Goal: Task Accomplishment & Management: Manage account settings

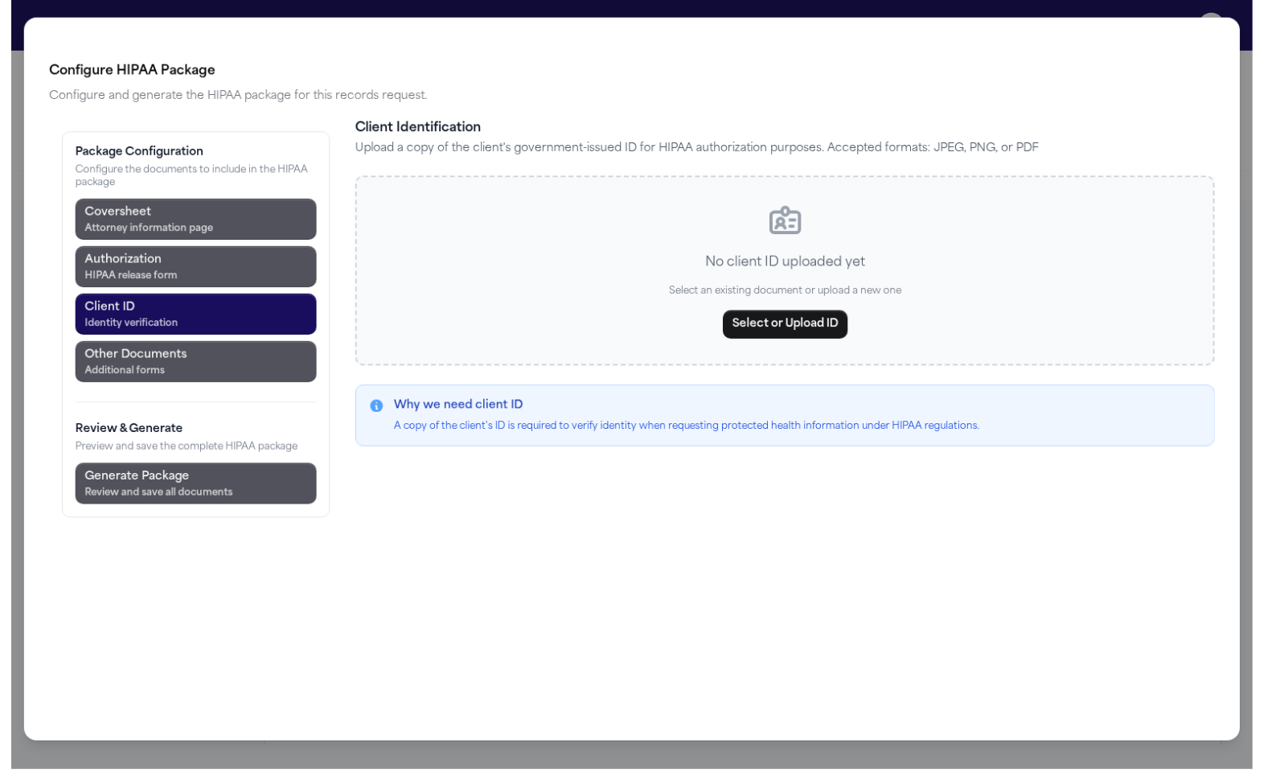
scroll to position [1329, 0]
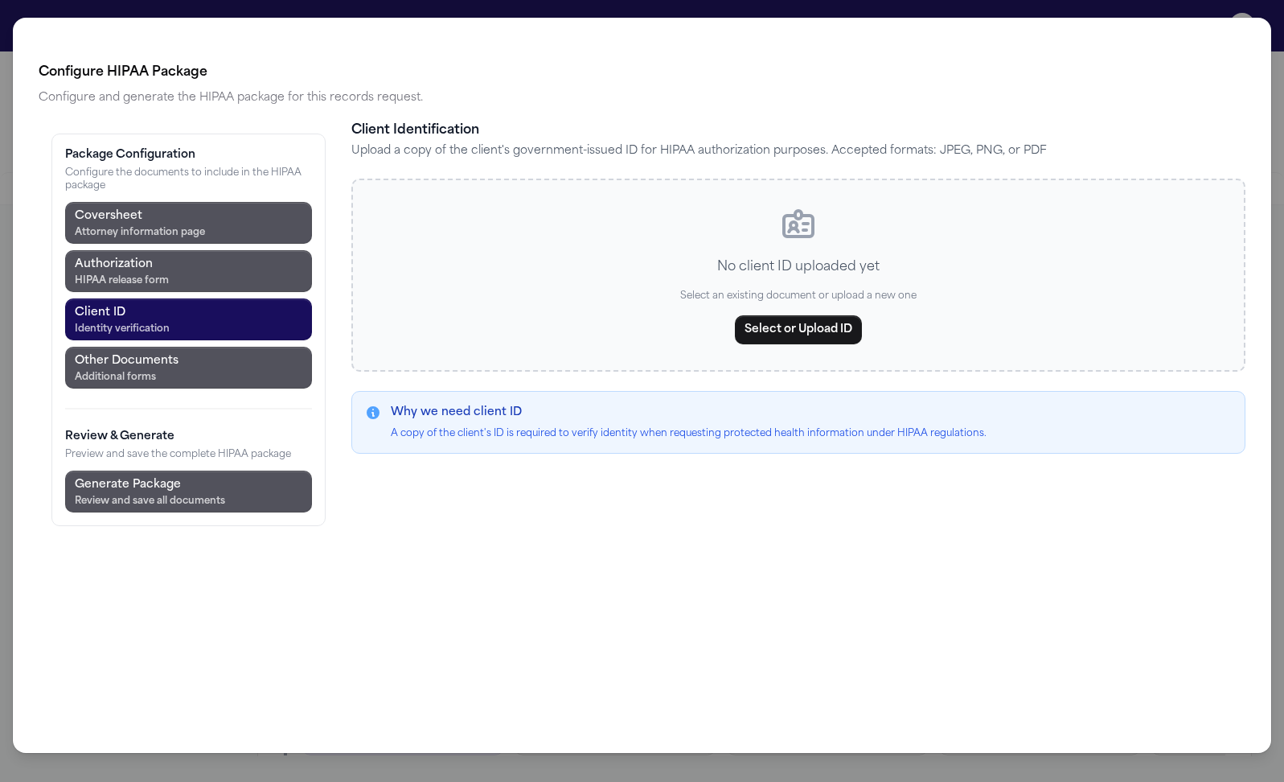
click at [345, 17] on div "Configure HIPAA Package Configure and generate the HIPAA package for this recor…" at bounding box center [642, 391] width 1284 height 782
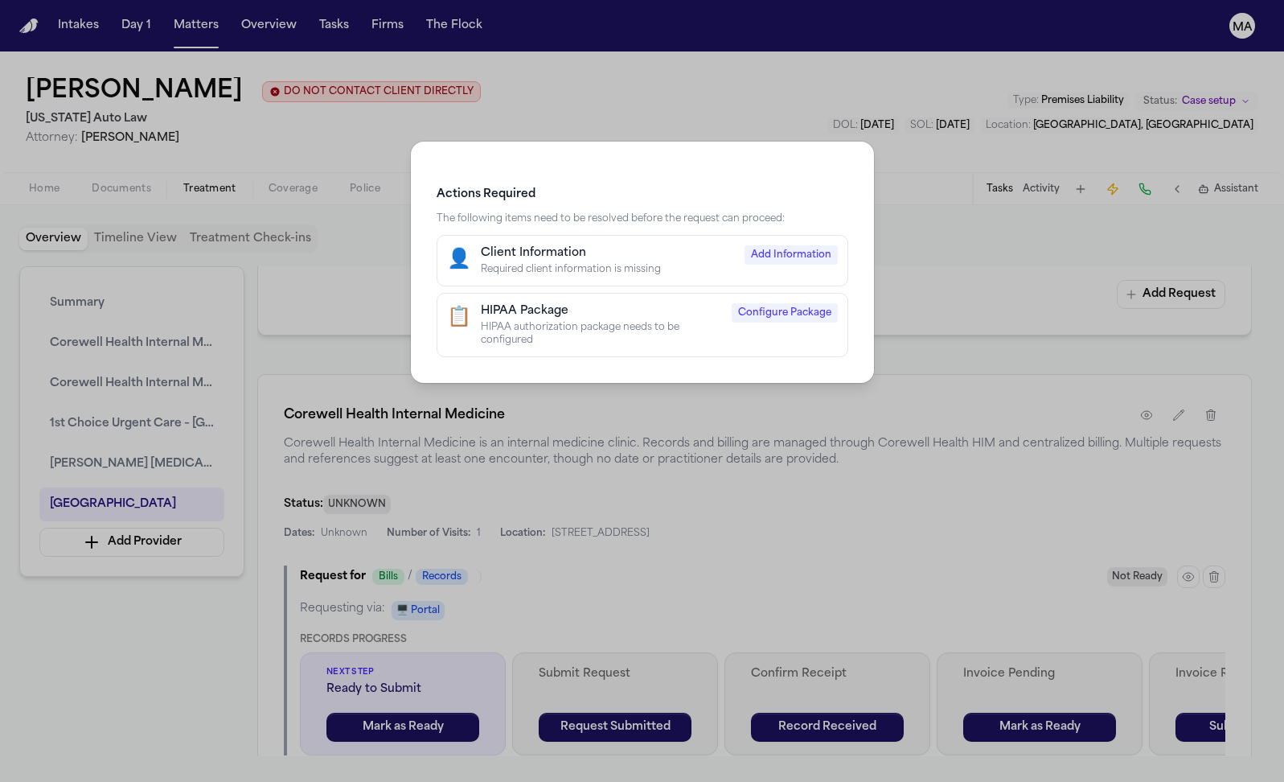
click at [614, 421] on div "Actions Required The following items need to be resolved before the request can…" at bounding box center [642, 391] width 1284 height 782
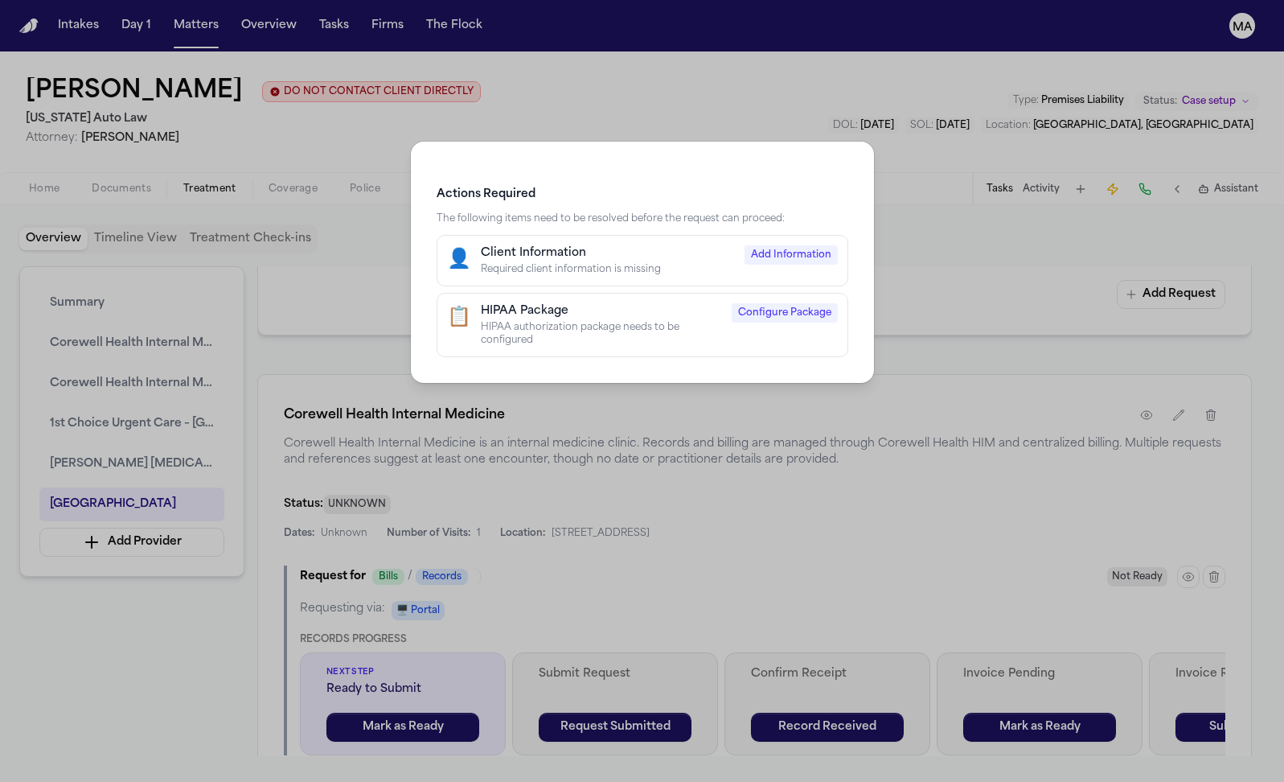
click at [634, 263] on div "Required client information is missing" at bounding box center [608, 269] width 254 height 13
select select "******"
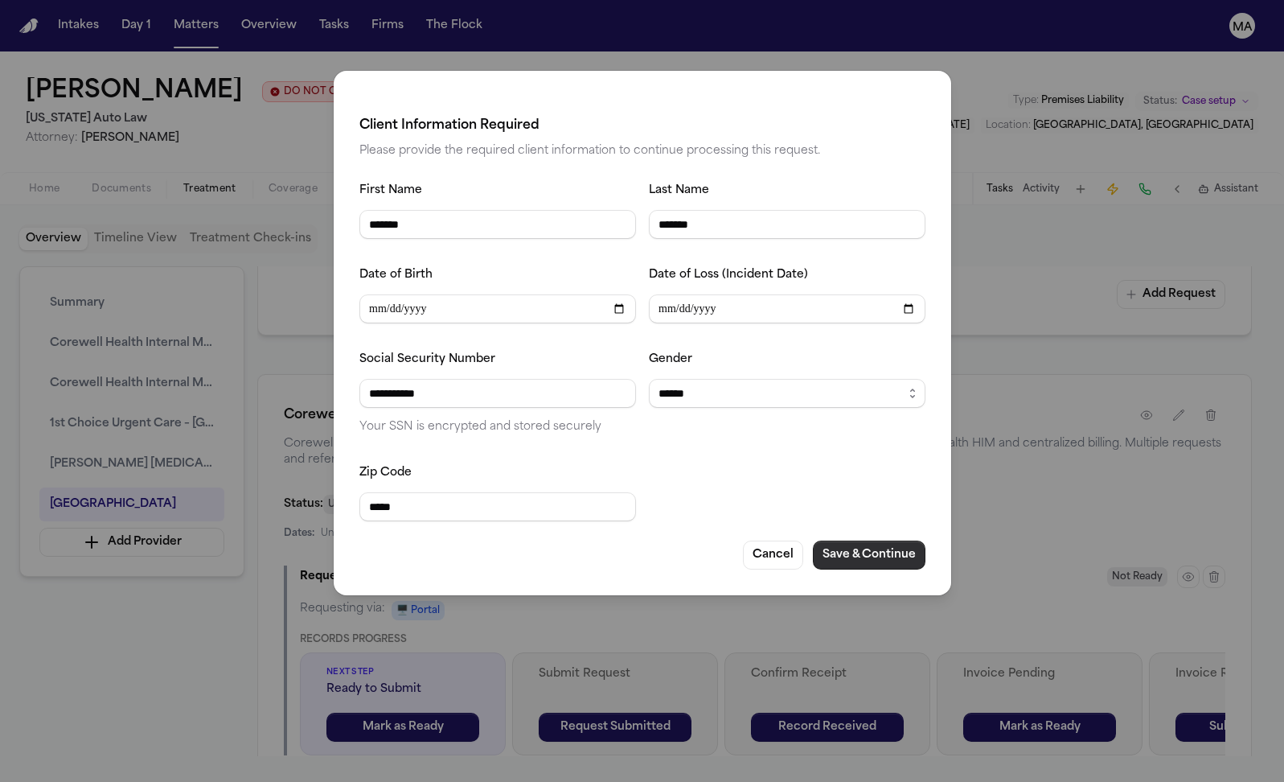
click at [813, 540] on button "Save & Continue" at bounding box center [869, 554] width 113 height 29
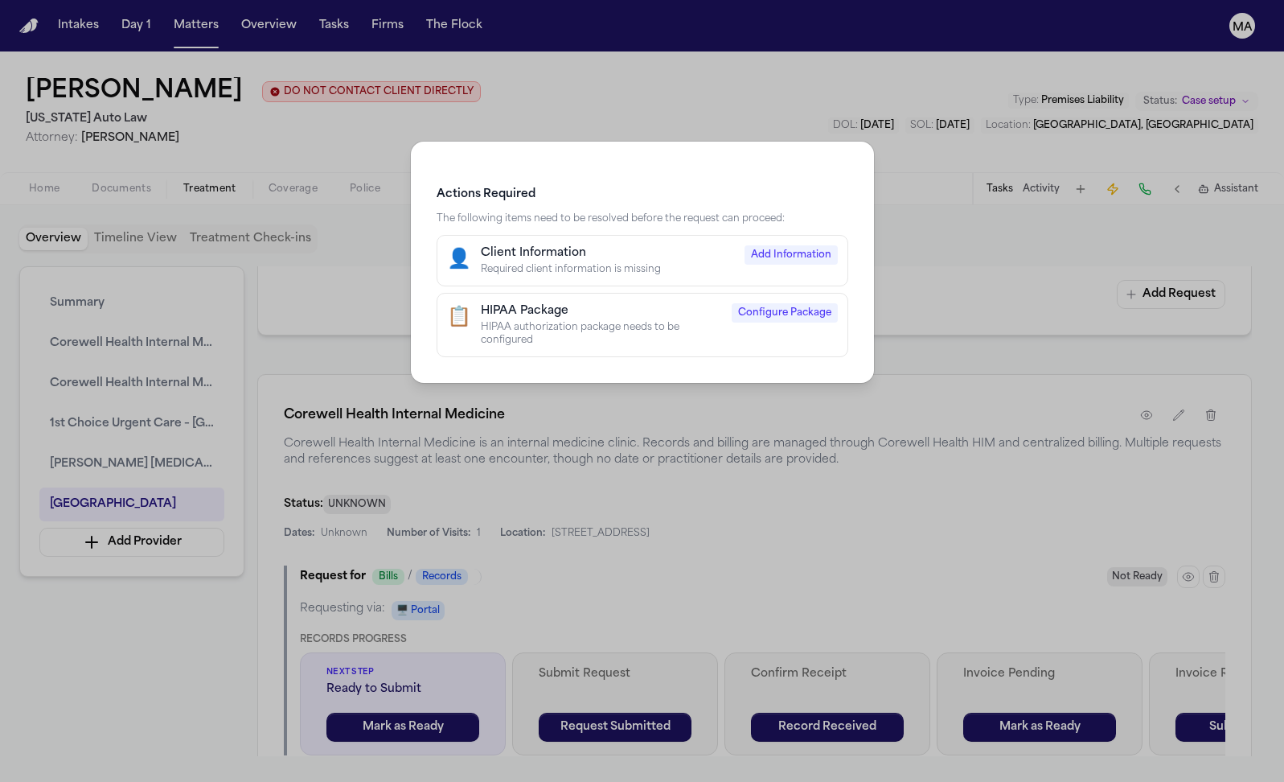
click at [659, 321] on div "HIPAA authorization package needs to be configured" at bounding box center [601, 334] width 241 height 26
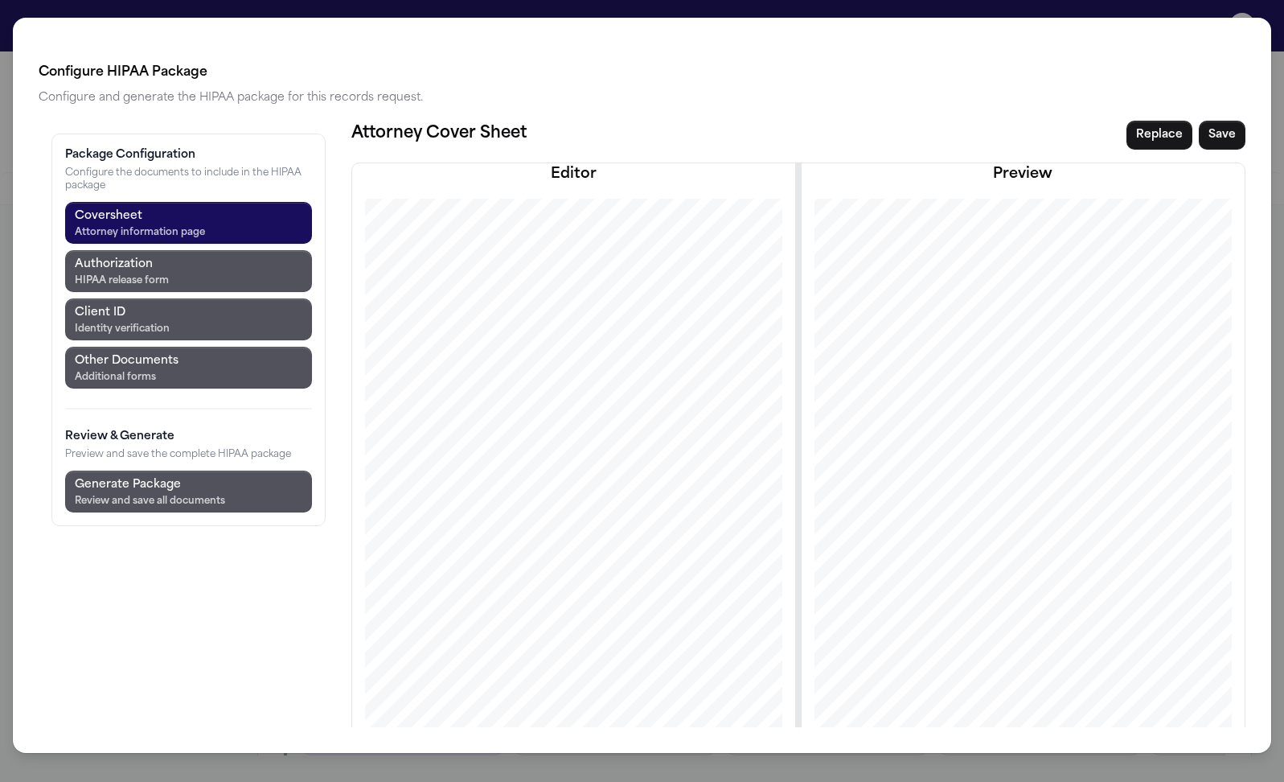
scroll to position [0, 0]
click at [335, 8] on div "Configure HIPAA Package Configure and generate the HIPAA package for this recor…" at bounding box center [642, 391] width 1284 height 782
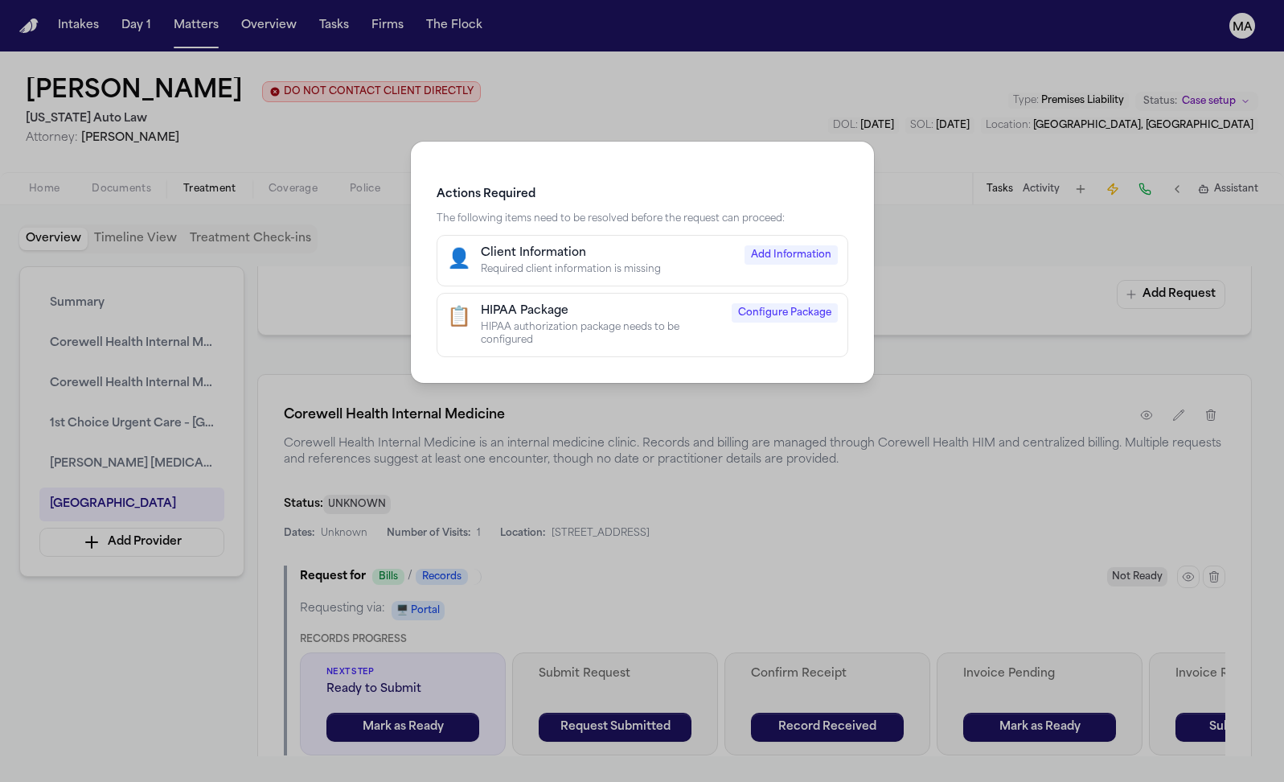
click at [514, 135] on div "Actions Required The following items need to be resolved before the request can…" at bounding box center [642, 391] width 1284 height 782
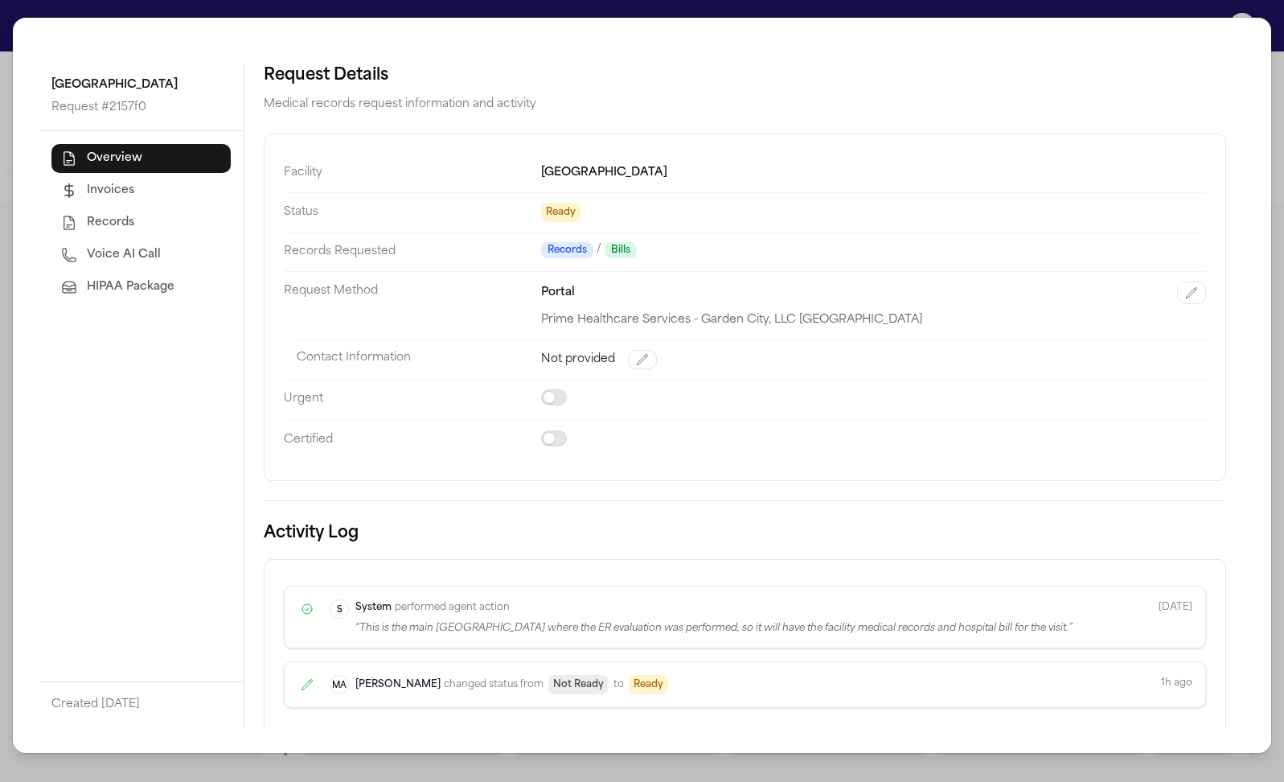
click at [92, 279] on span "HIPAA Package" at bounding box center [131, 287] width 88 height 16
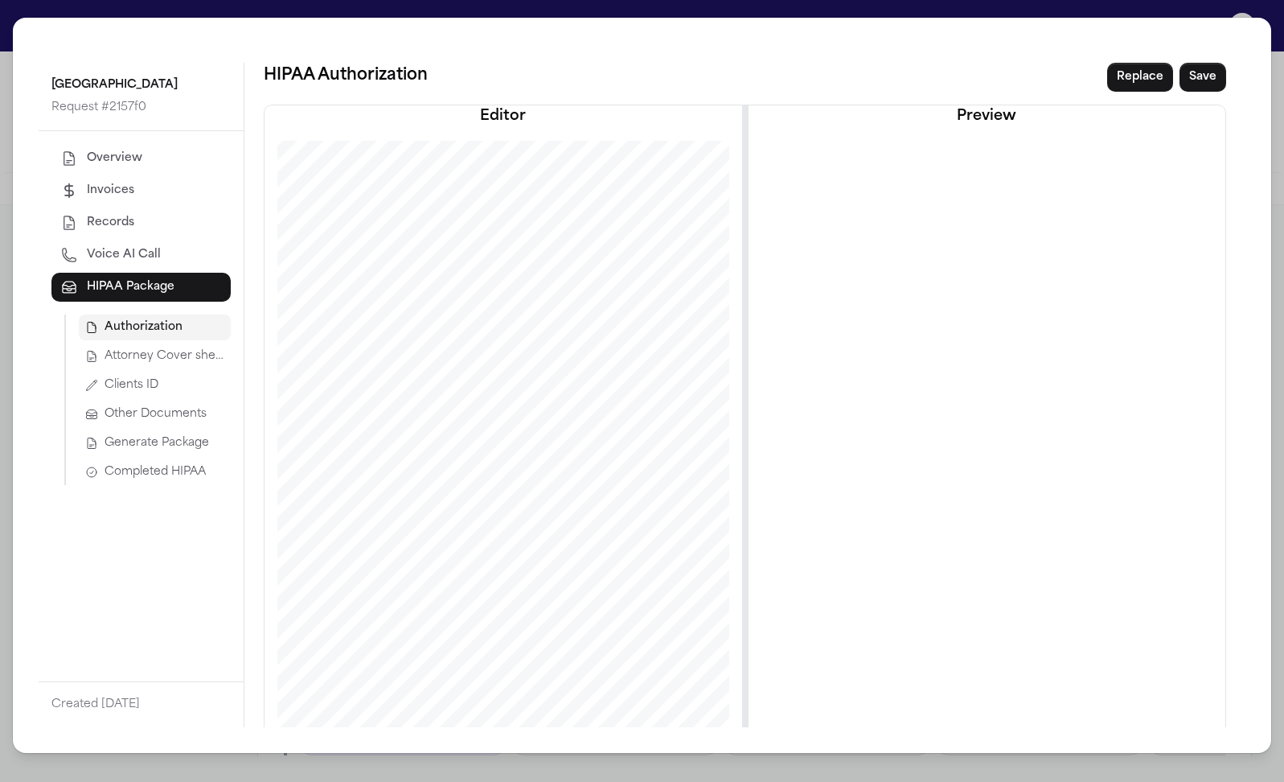
click at [105, 348] on span "Attorney Cover sheet" at bounding box center [165, 356] width 120 height 16
click at [105, 377] on span "Clients ID" at bounding box center [132, 385] width 54 height 16
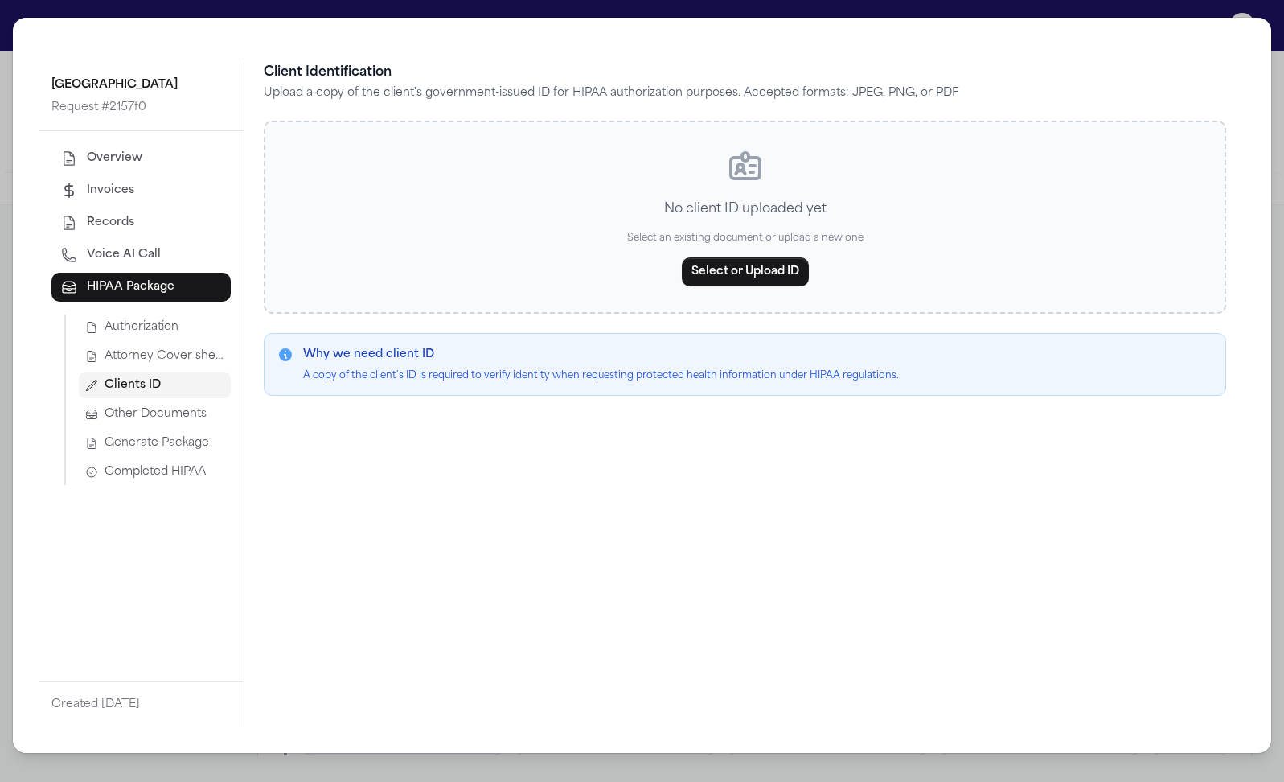
drag, startPoint x: 85, startPoint y: 215, endPoint x: 88, endPoint y: 192, distance: 23.5
click at [88, 314] on div "Authorization Attorney Cover sheet Clients ID Other Documents Generate Package …" at bounding box center [147, 399] width 166 height 170
click at [105, 319] on span "Authorization" at bounding box center [142, 327] width 74 height 16
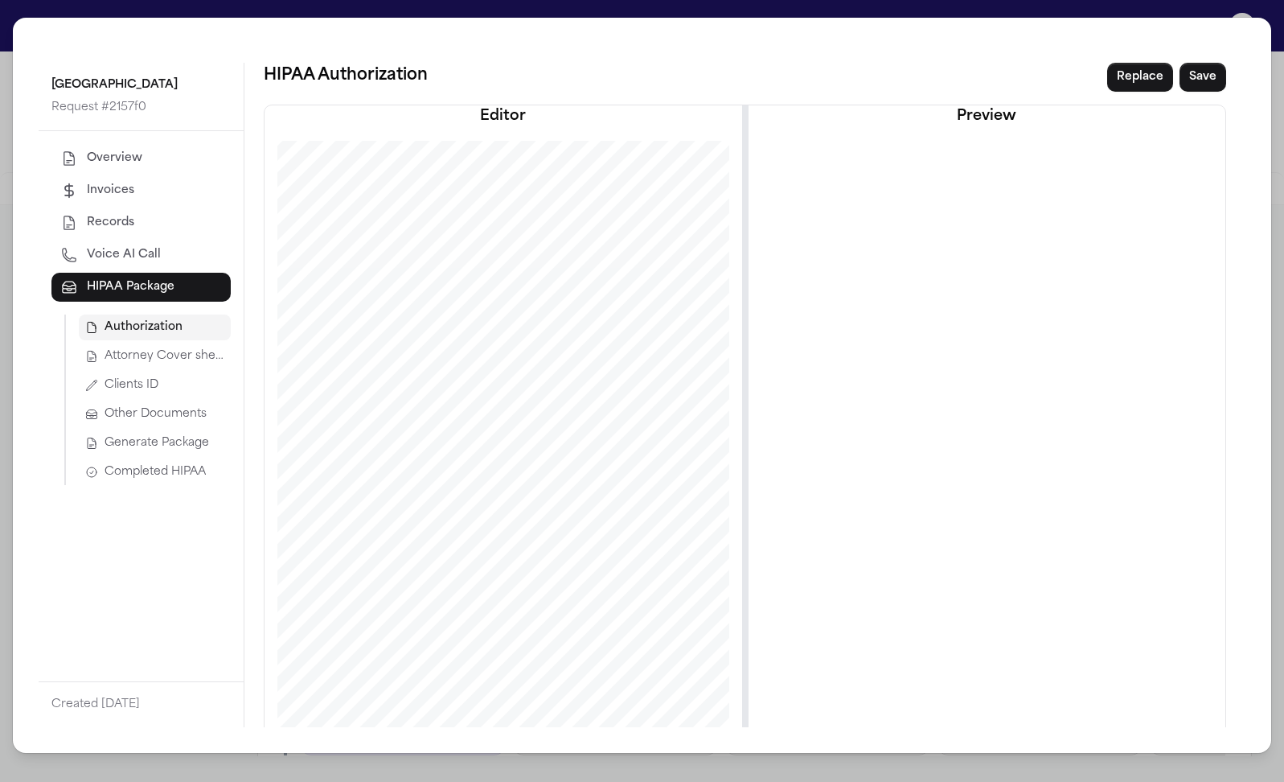
click at [105, 348] on span "Attorney Cover sheet" at bounding box center [165, 356] width 120 height 16
click at [105, 377] on span "Clients ID" at bounding box center [132, 385] width 54 height 16
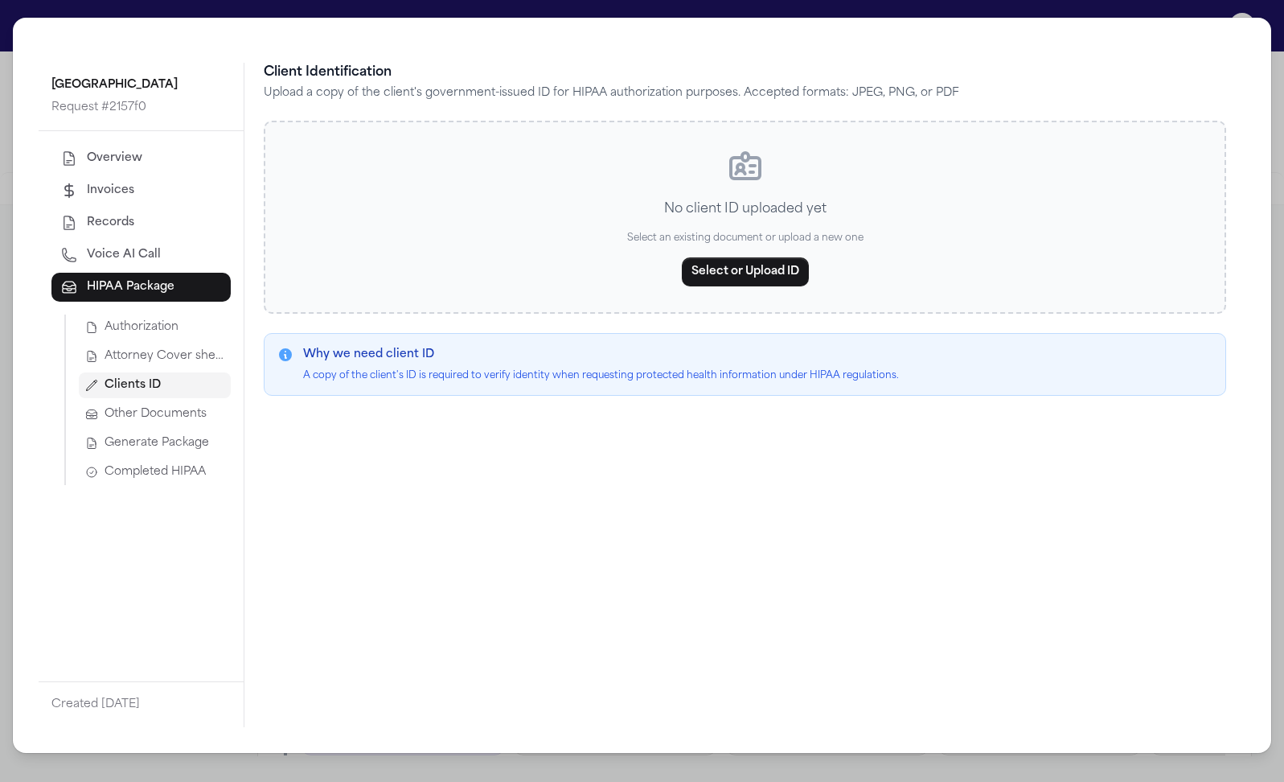
click at [105, 406] on span "Other Documents" at bounding box center [156, 414] width 102 height 16
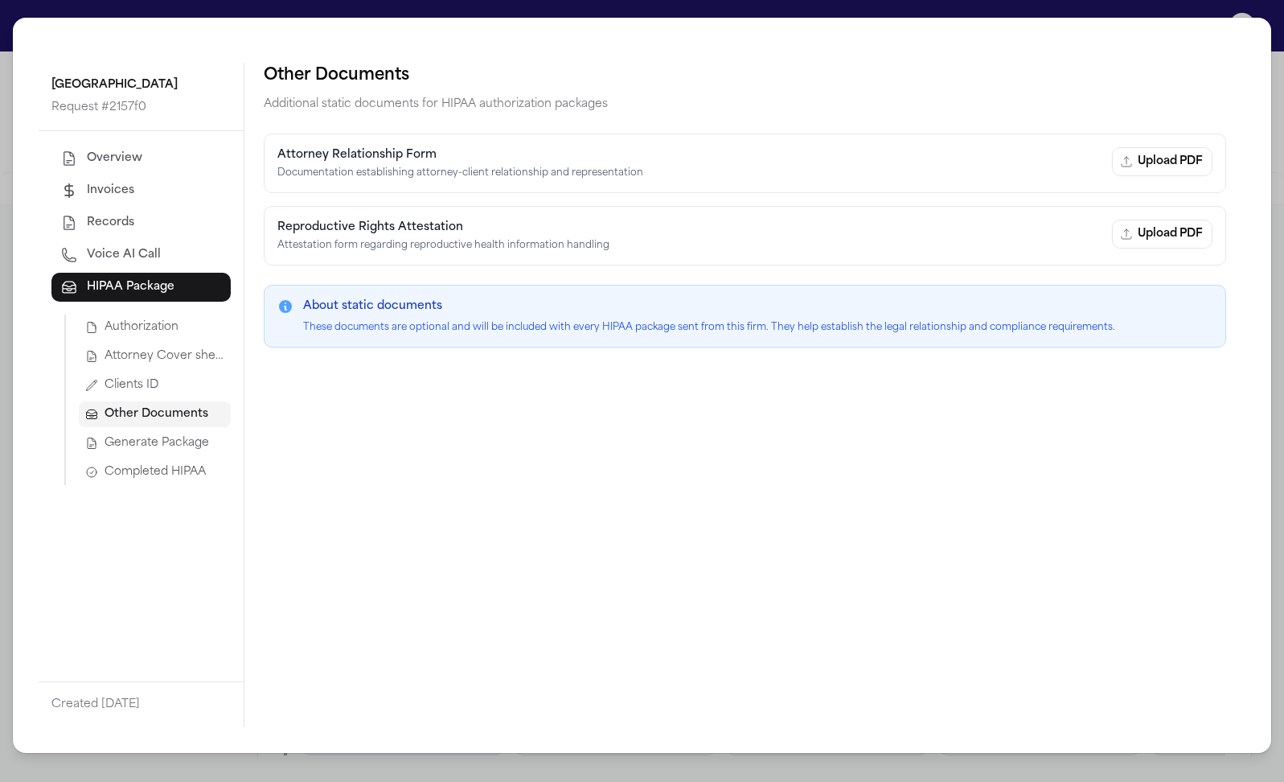
click at [105, 435] on span "Generate Package" at bounding box center [157, 443] width 105 height 16
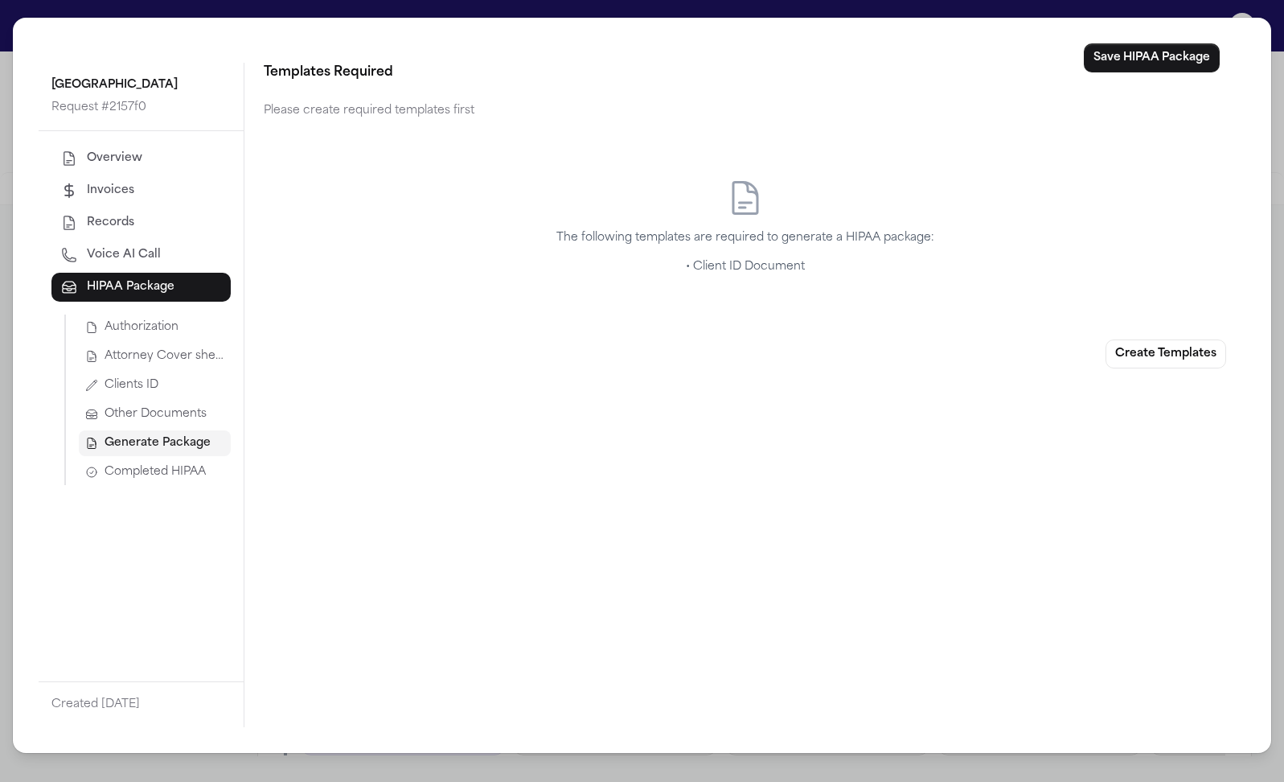
click at [105, 464] on span "Completed HIPAA" at bounding box center [155, 472] width 101 height 16
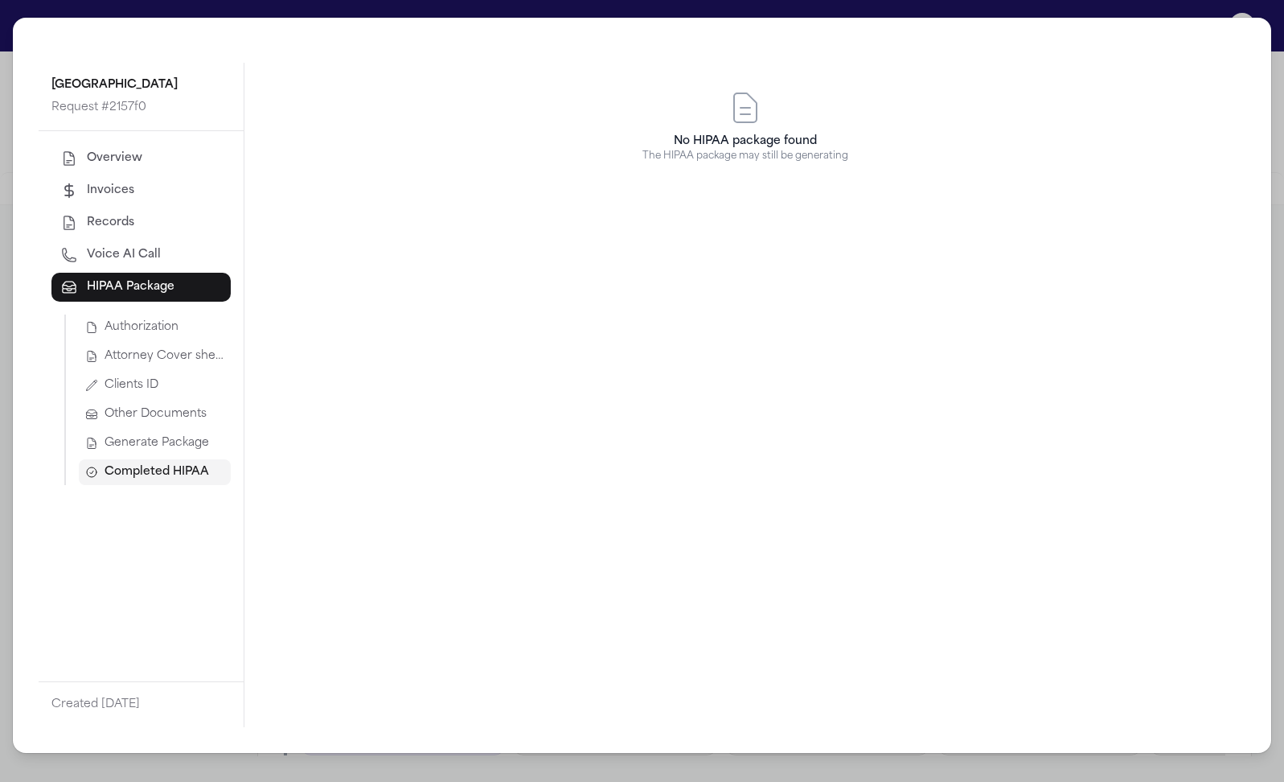
click at [105, 319] on span "Authorization" at bounding box center [142, 327] width 74 height 16
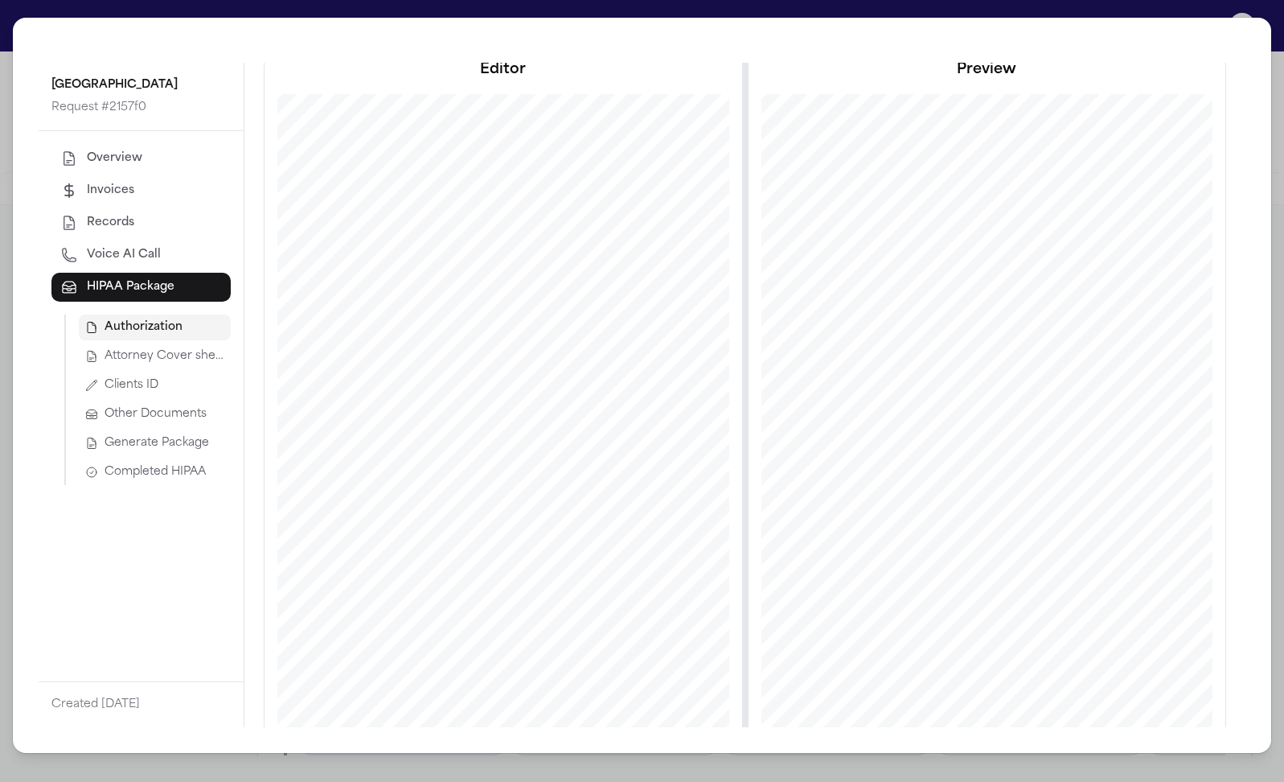
scroll to position [47, 0]
click at [365, 17] on div "[GEOGRAPHIC_DATA] Request # 2157f0 Overview Invoices Records Voice AI Call HIPA…" at bounding box center [642, 391] width 1284 height 782
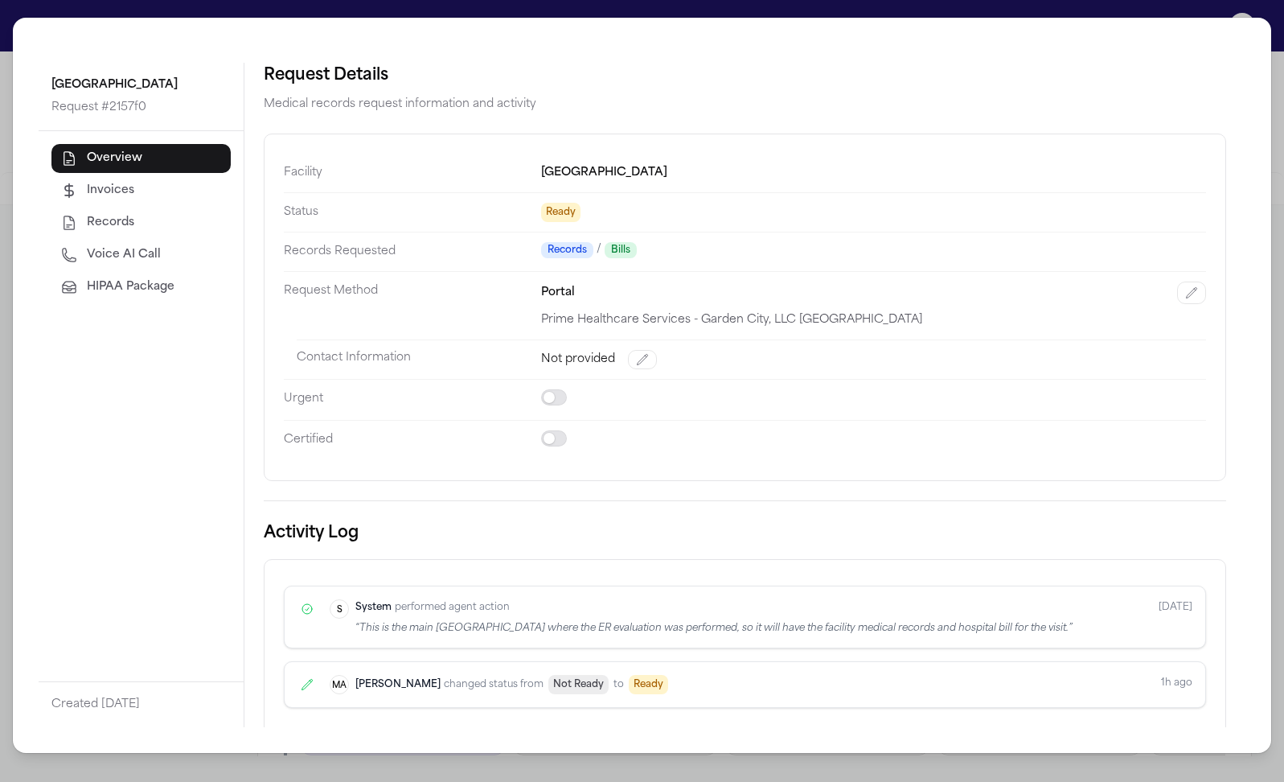
click at [87, 279] on span "HIPAA Package" at bounding box center [131, 287] width 88 height 16
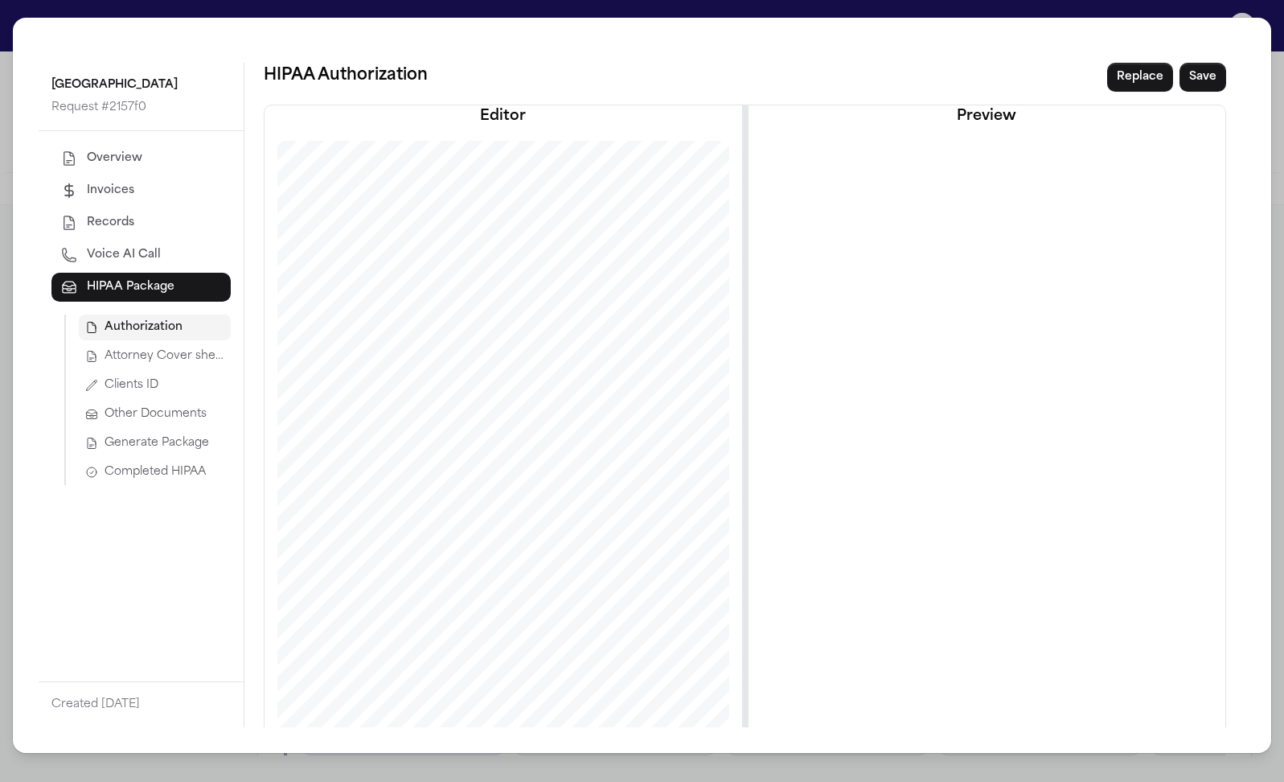
click at [427, 19] on div "[GEOGRAPHIC_DATA] Request # 2157f0 Overview Invoices Records Voice AI Call HIPA…" at bounding box center [642, 391] width 1284 height 782
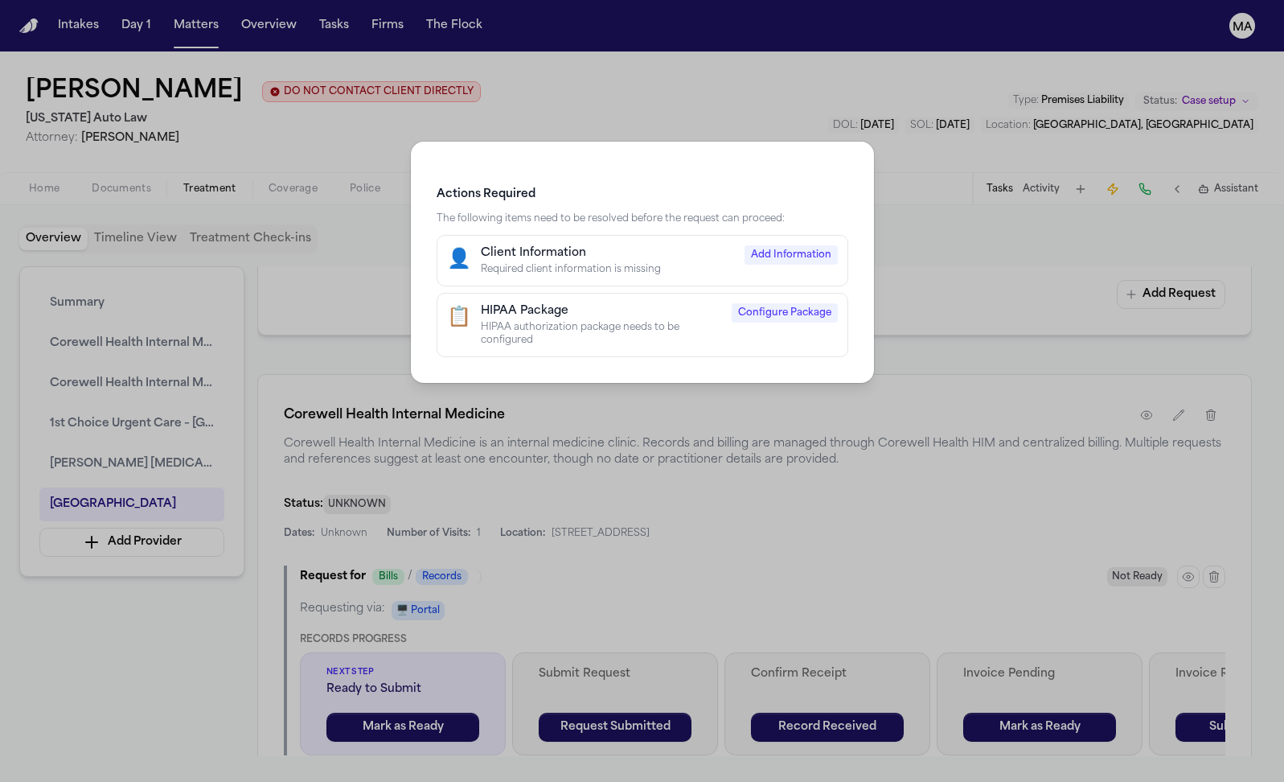
click at [613, 245] on div "Client Information" at bounding box center [608, 253] width 254 height 16
select select "******"
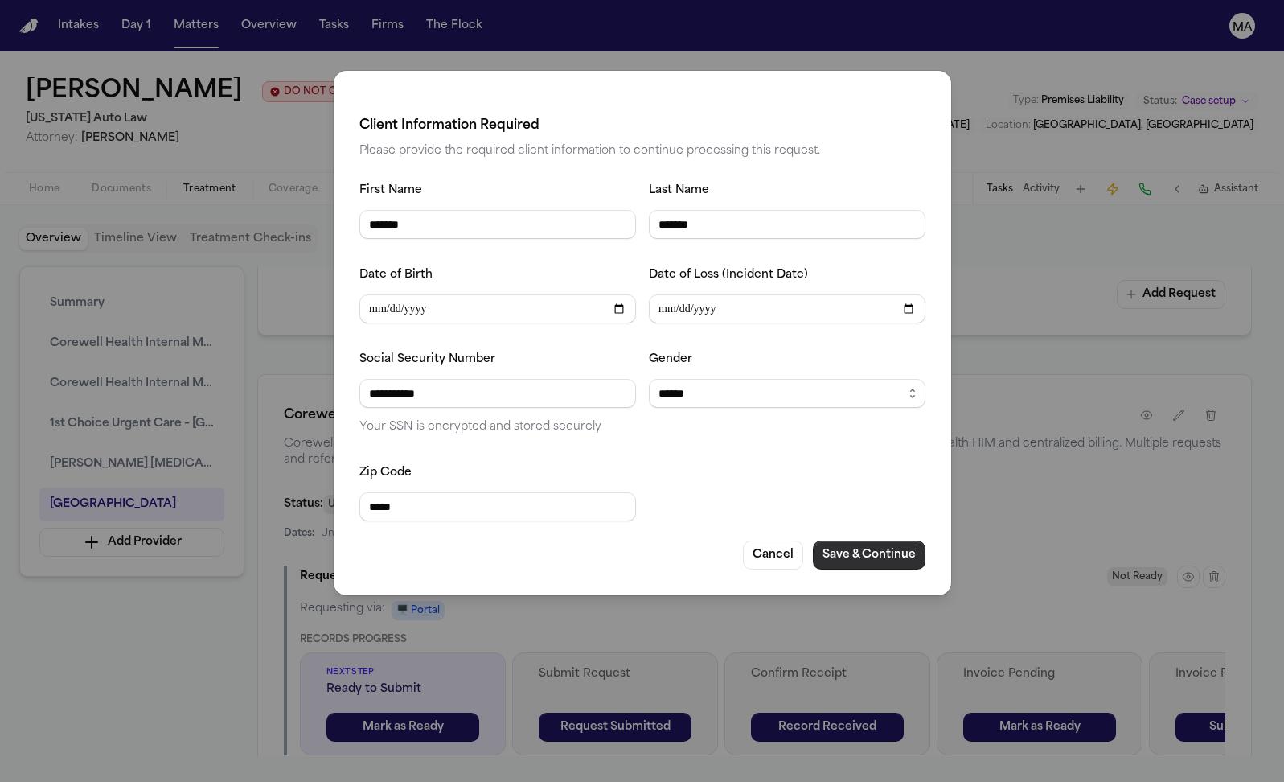
click at [813, 540] on button "Save & Continue" at bounding box center [869, 554] width 113 height 29
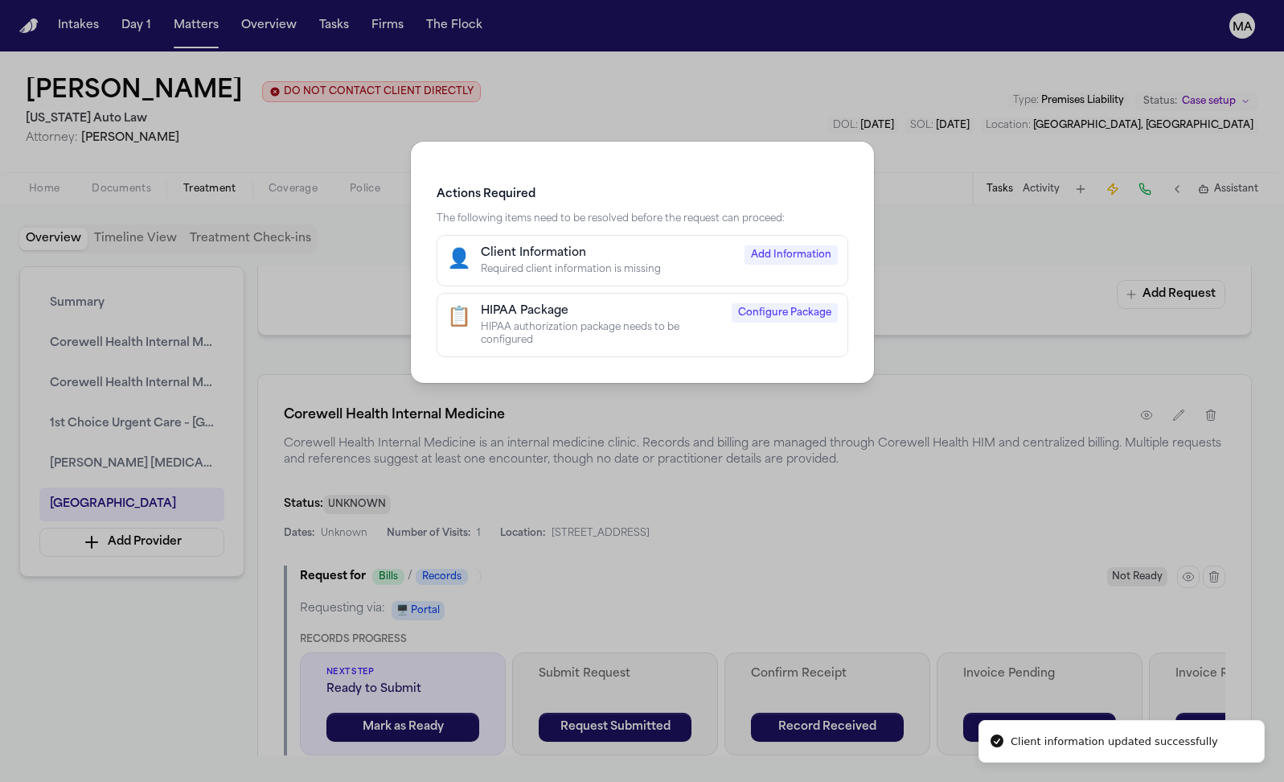
click at [637, 321] on div "HIPAA authorization package needs to be configured" at bounding box center [601, 334] width 241 height 26
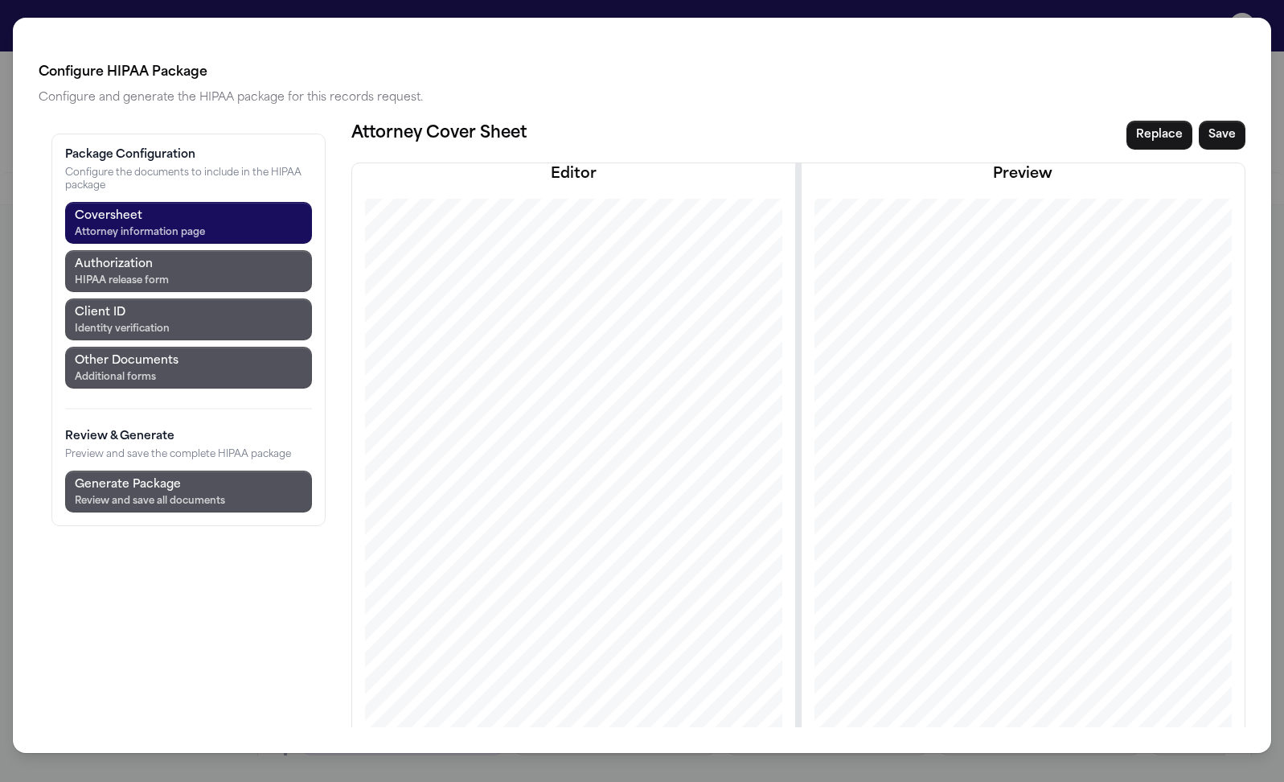
scroll to position [0, 0]
drag, startPoint x: 289, startPoint y: 280, endPoint x: 420, endPoint y: 292, distance: 131.6
click at [420, 292] on div at bounding box center [573, 534] width 519 height 671
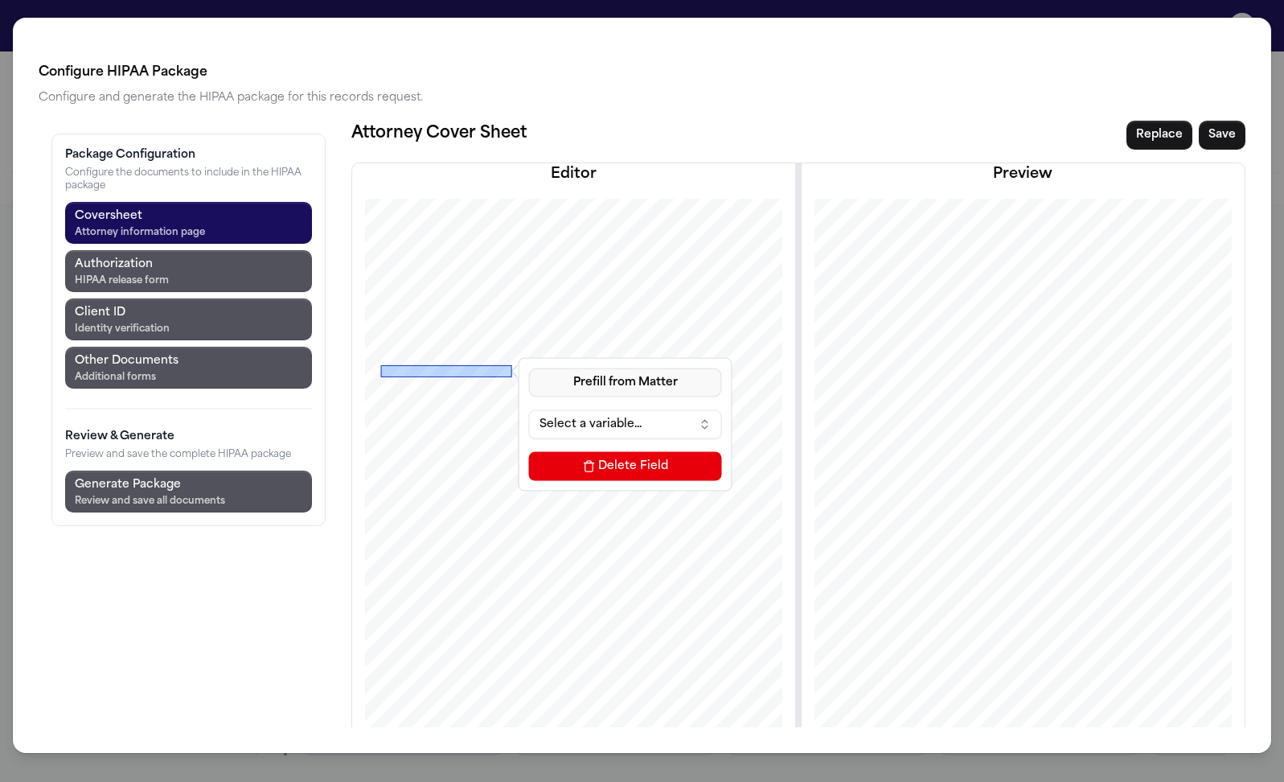
click at [528, 368] on button "Prefill from Matter" at bounding box center [624, 382] width 193 height 29
click at [482, 326] on button "Custom Text" at bounding box center [517, 340] width 147 height 29
click at [528, 410] on input at bounding box center [624, 424] width 193 height 29
type input "**********"
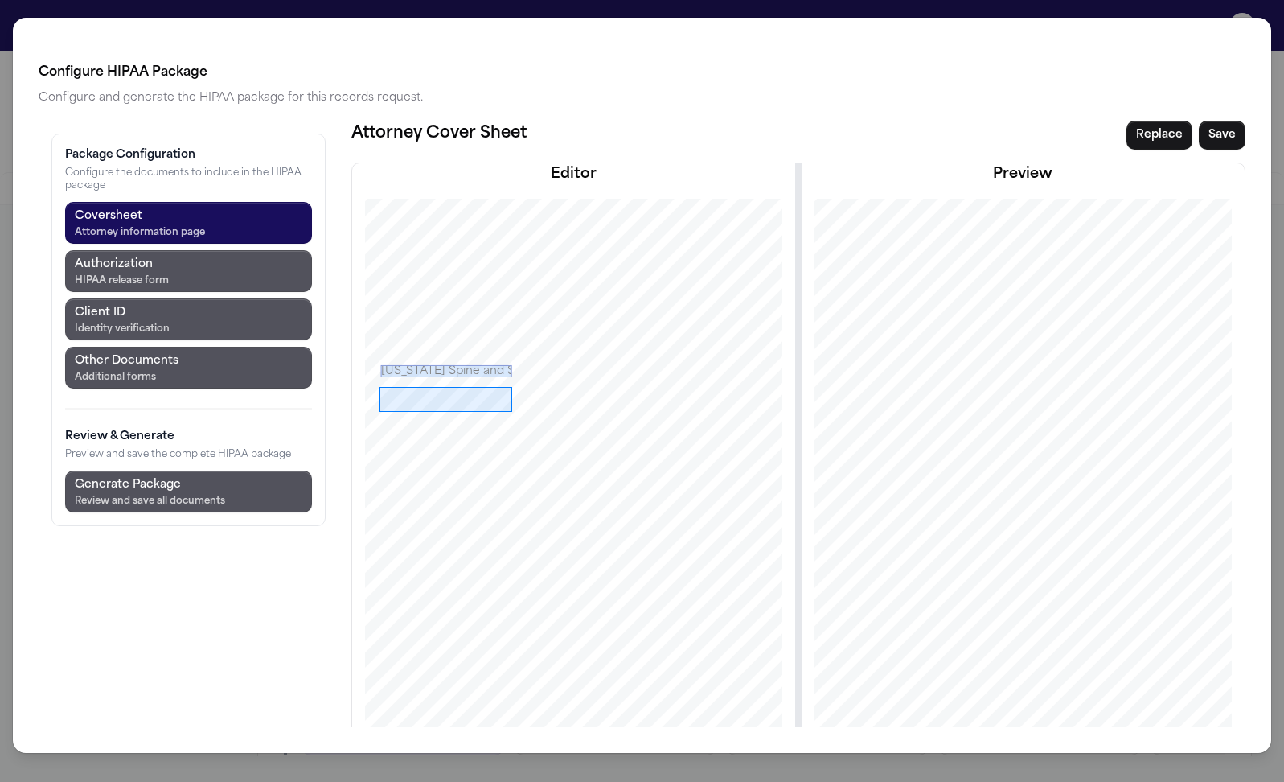
drag, startPoint x: 288, startPoint y: 302, endPoint x: 421, endPoint y: 326, distance: 135.0
click at [421, 326] on div at bounding box center [573, 534] width 519 height 671
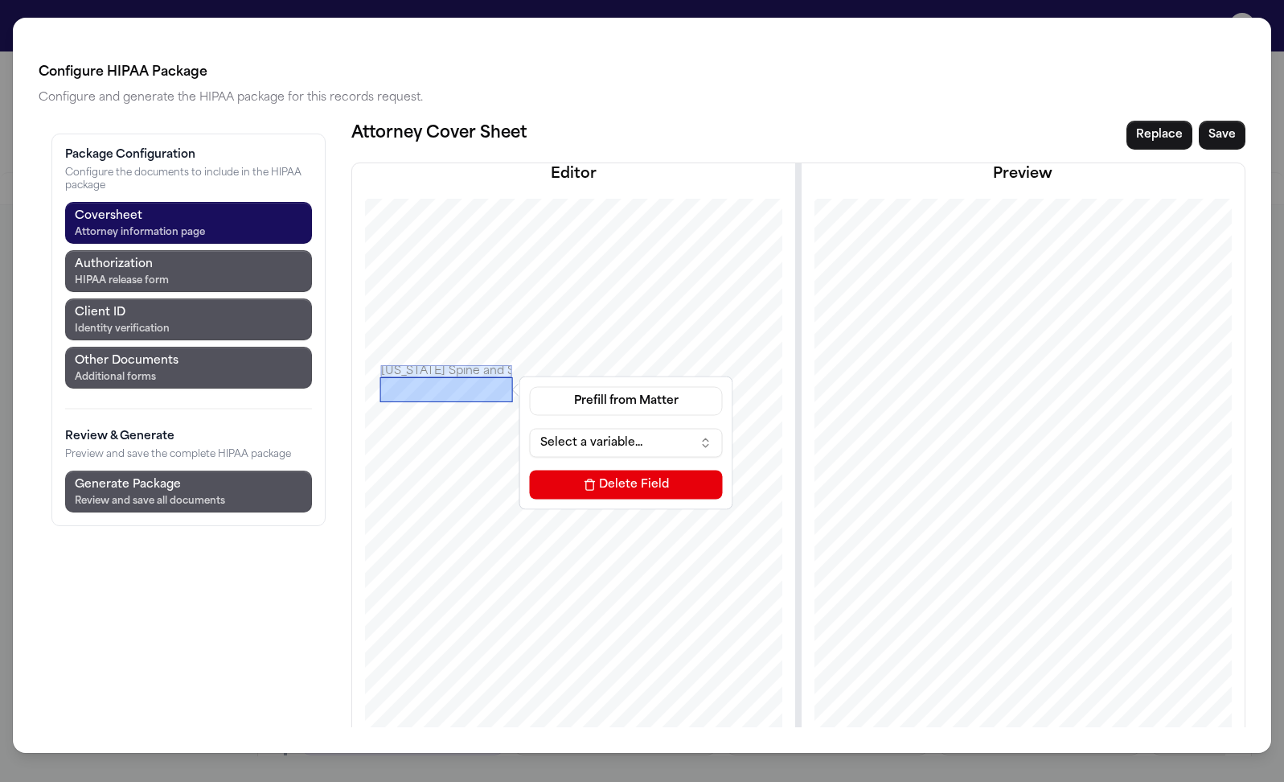
drag, startPoint x: 369, startPoint y: 314, endPoint x: 369, endPoint y: 305, distance: 9.6
click at [380, 377] on div at bounding box center [446, 389] width 133 height 25
drag, startPoint x: 369, startPoint y: 318, endPoint x: 369, endPoint y: 309, distance: 8.8
click at [380, 390] on div at bounding box center [446, 394] width 133 height 8
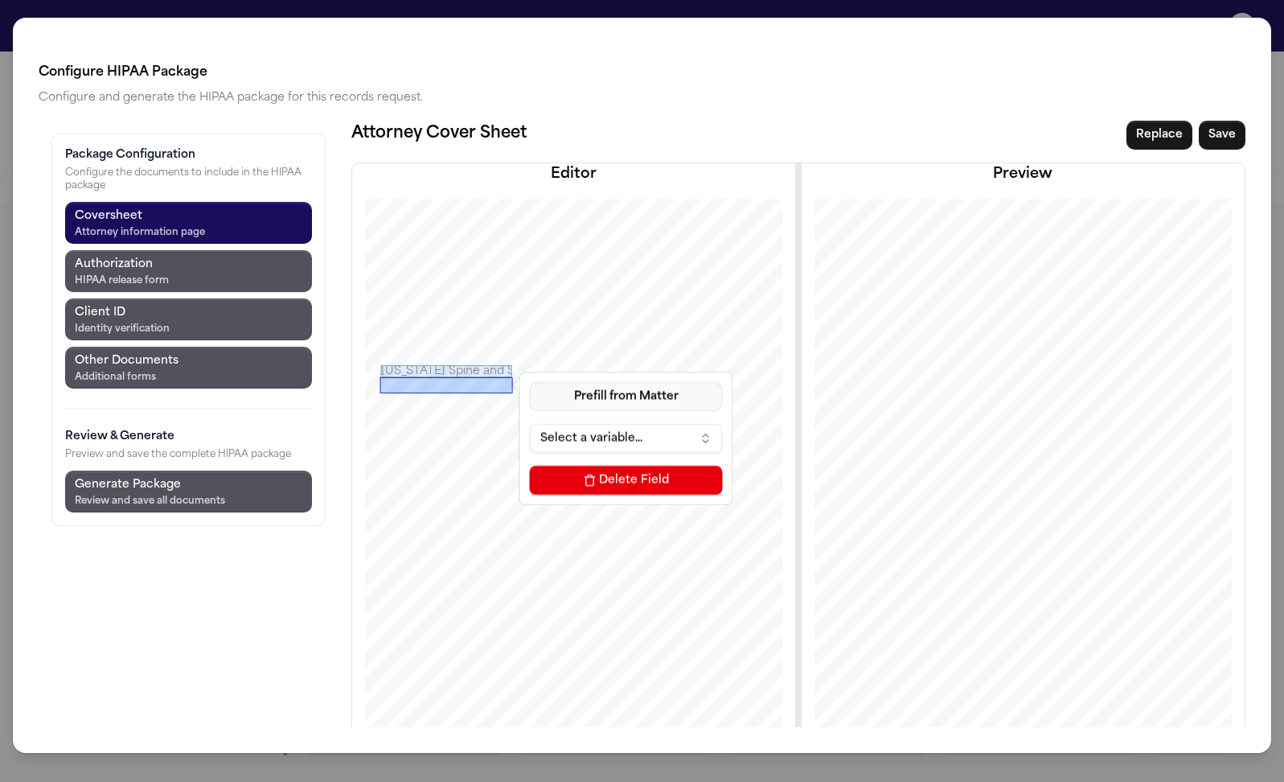
click at [529, 382] on button "Prefill from Matter" at bounding box center [625, 396] width 193 height 29
click at [478, 341] on button "Custom Text" at bounding box center [518, 355] width 147 height 29
click at [529, 424] on input at bounding box center [625, 438] width 193 height 29
type input "**********"
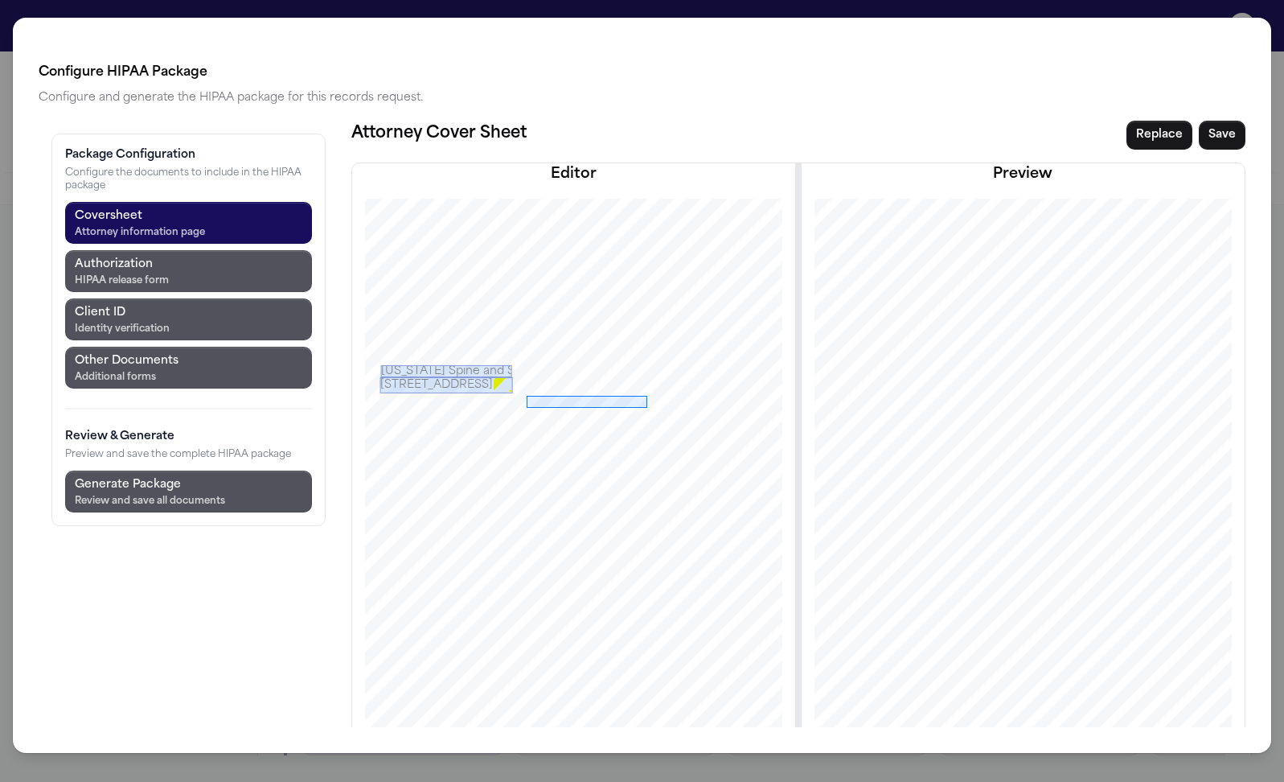
drag, startPoint x: 435, startPoint y: 310, endPoint x: 556, endPoint y: 322, distance: 121.2
click at [556, 322] on div at bounding box center [573, 534] width 519 height 671
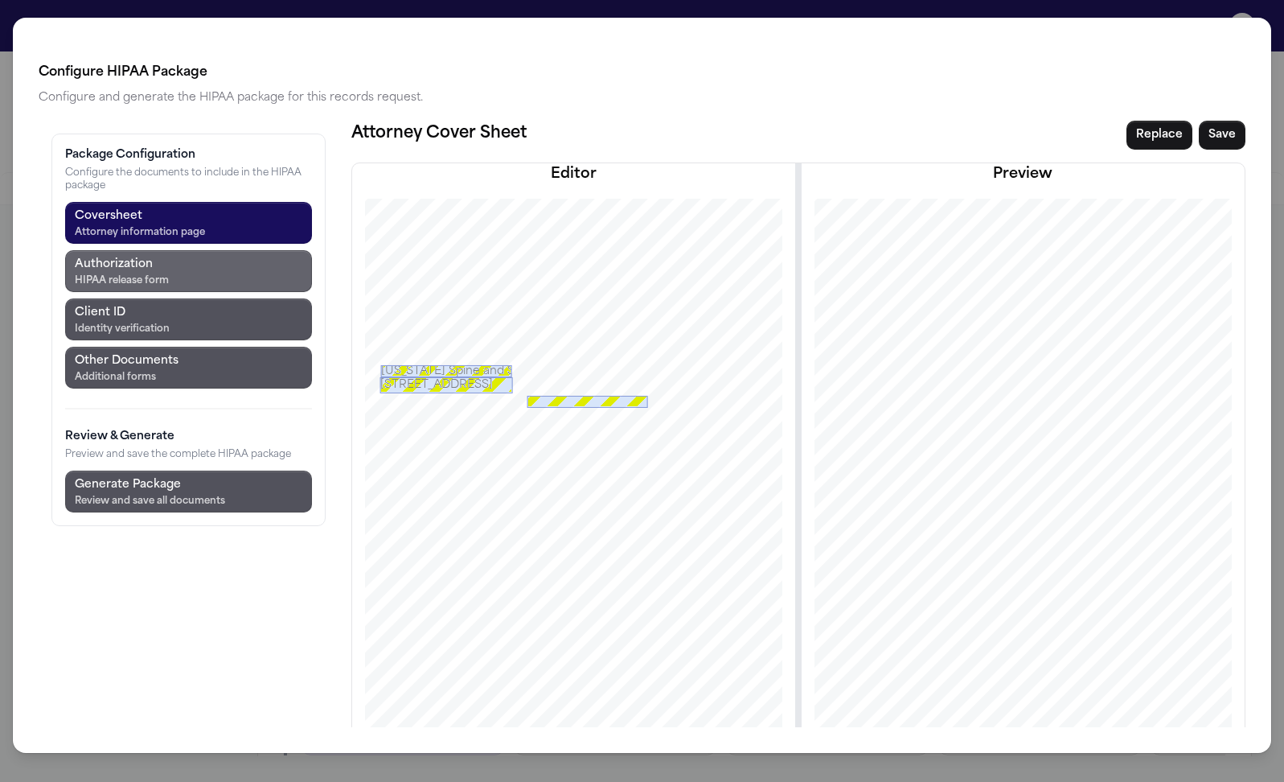
click at [103, 274] on div "HIPAA release form" at bounding box center [122, 280] width 94 height 13
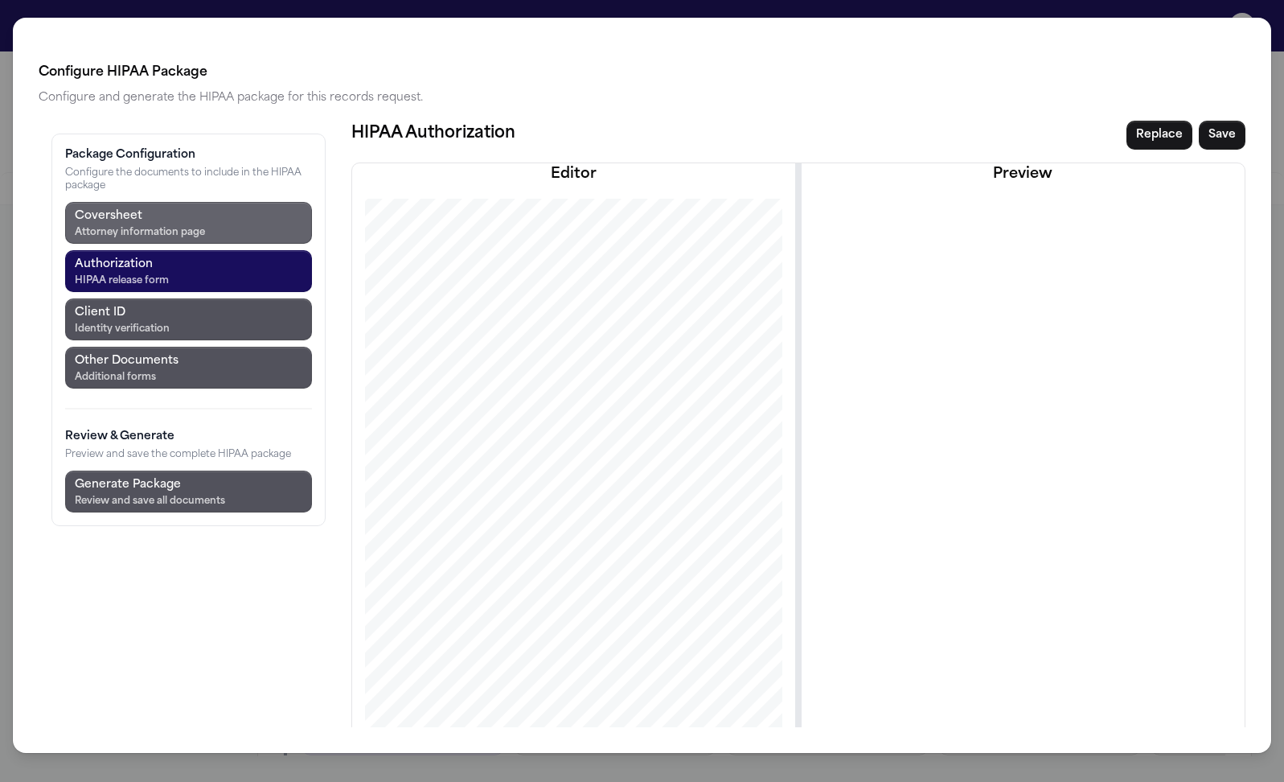
click at [116, 226] on div "Attorney information page" at bounding box center [140, 232] width 130 height 13
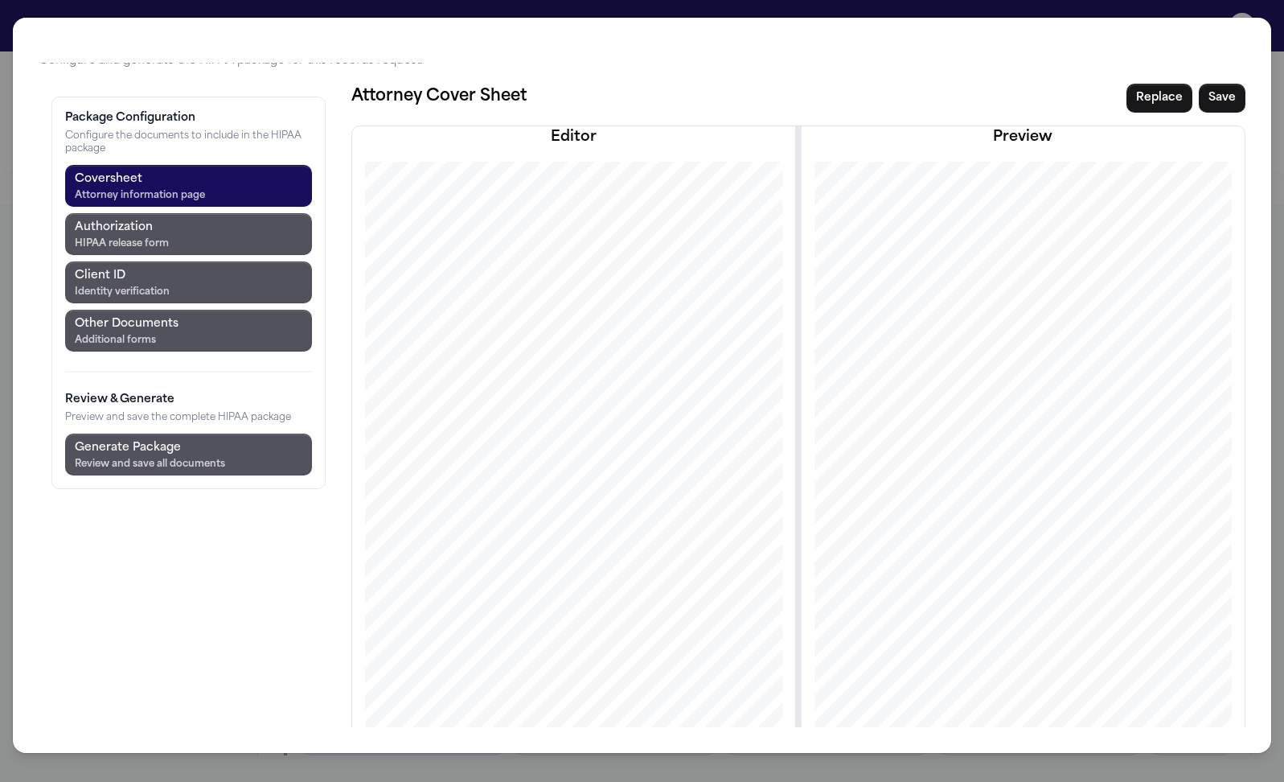
scroll to position [43, 0]
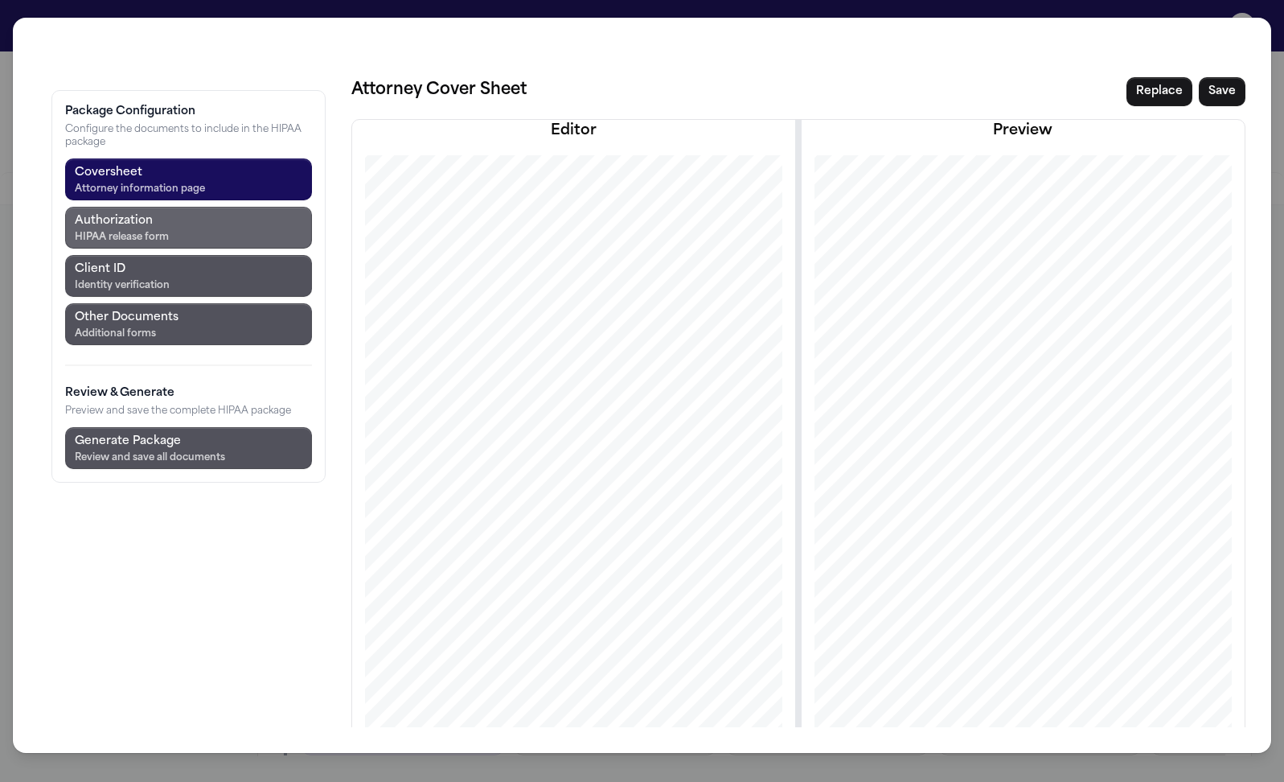
click at [157, 207] on button "Authorization HIPAA release form" at bounding box center [188, 228] width 247 height 42
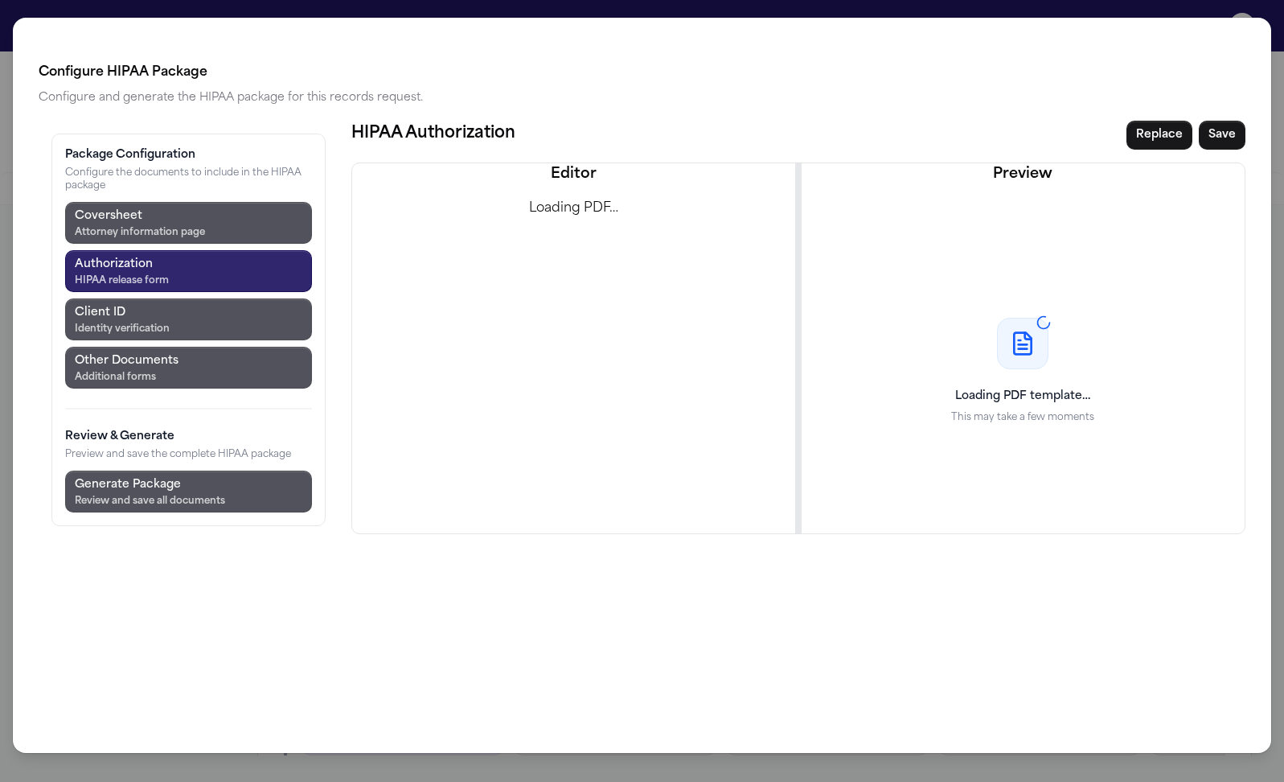
scroll to position [0, 0]
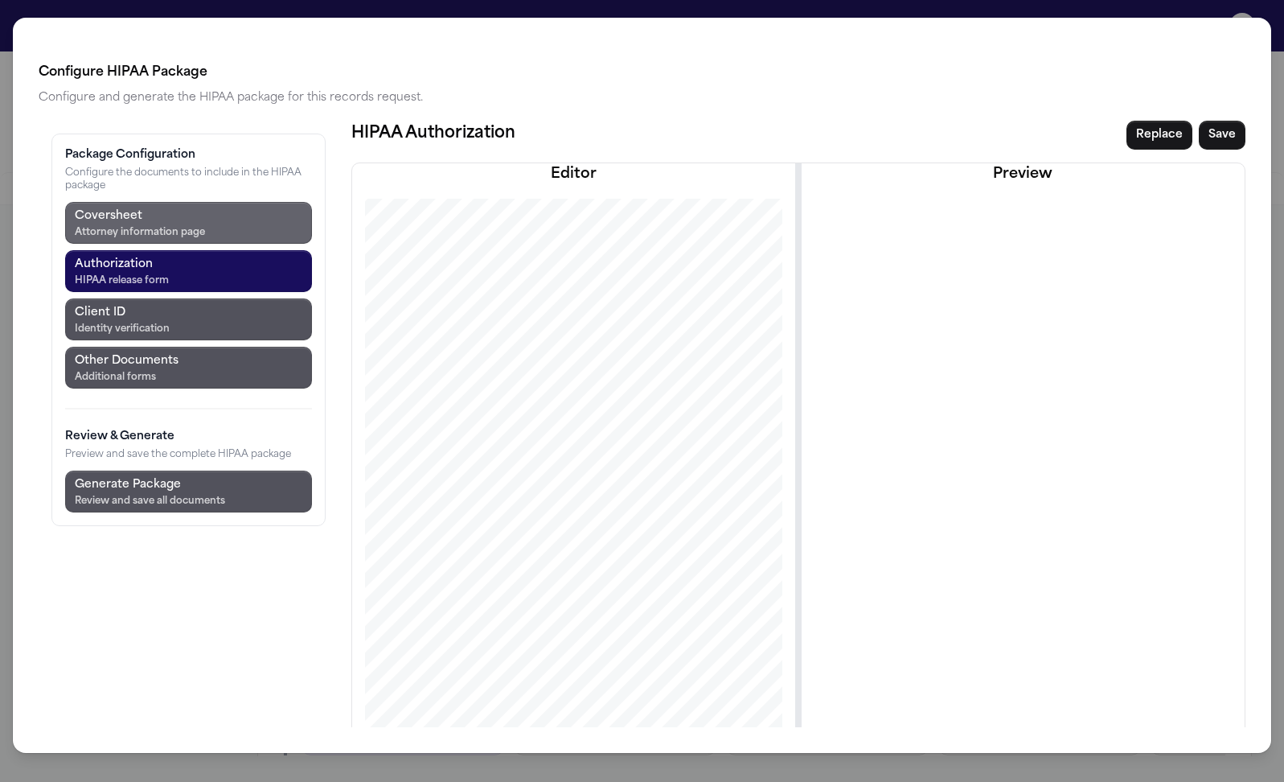
click at [109, 202] on button "Coversheet Attorney information page" at bounding box center [188, 223] width 247 height 42
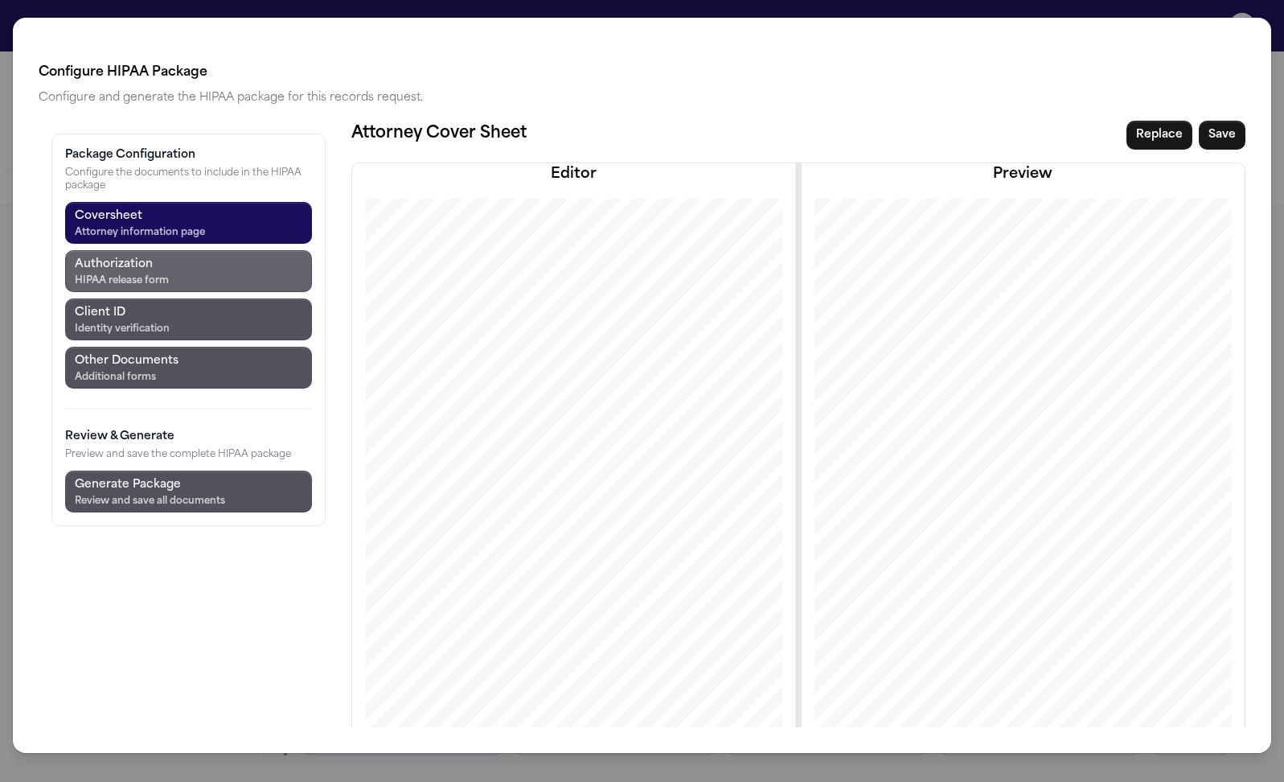
click at [109, 274] on div "HIPAA release form" at bounding box center [122, 280] width 94 height 13
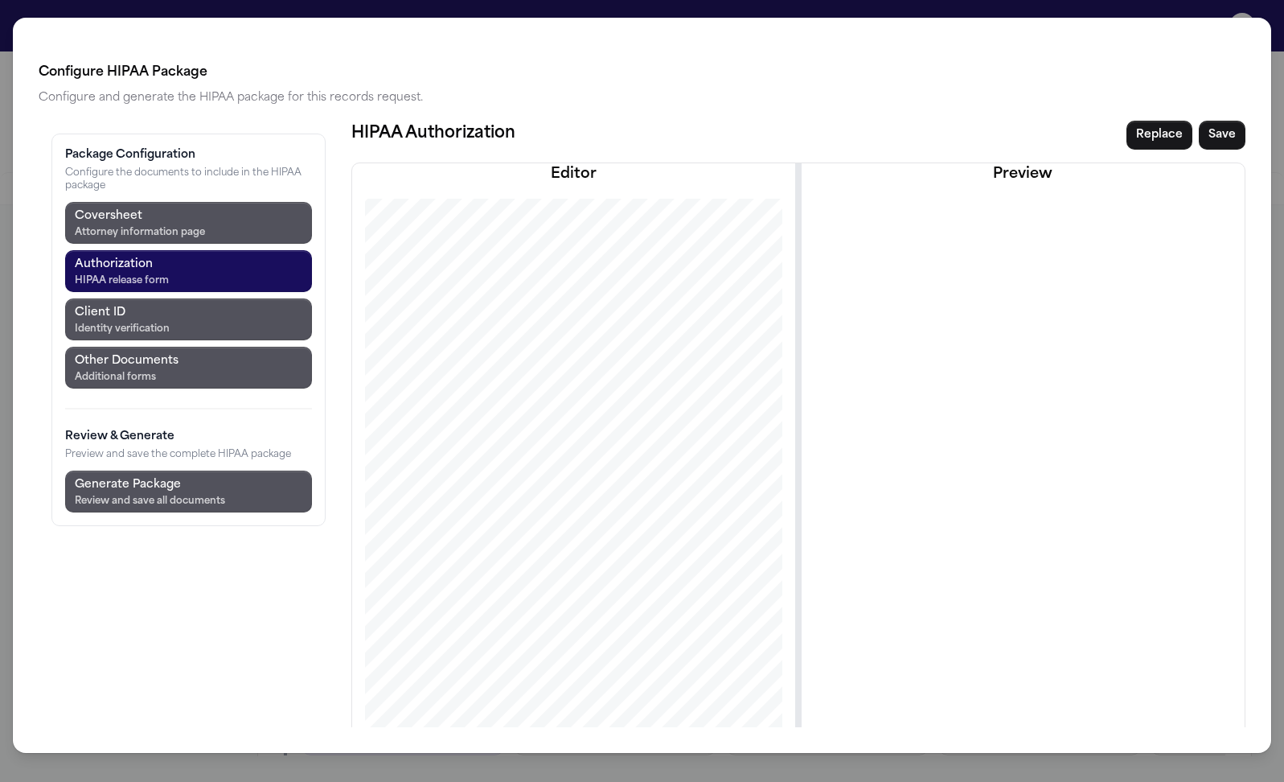
click at [412, 13] on div "Configure HIPAA Package Configure and generate the HIPAA package for this recor…" at bounding box center [642, 391] width 1284 height 782
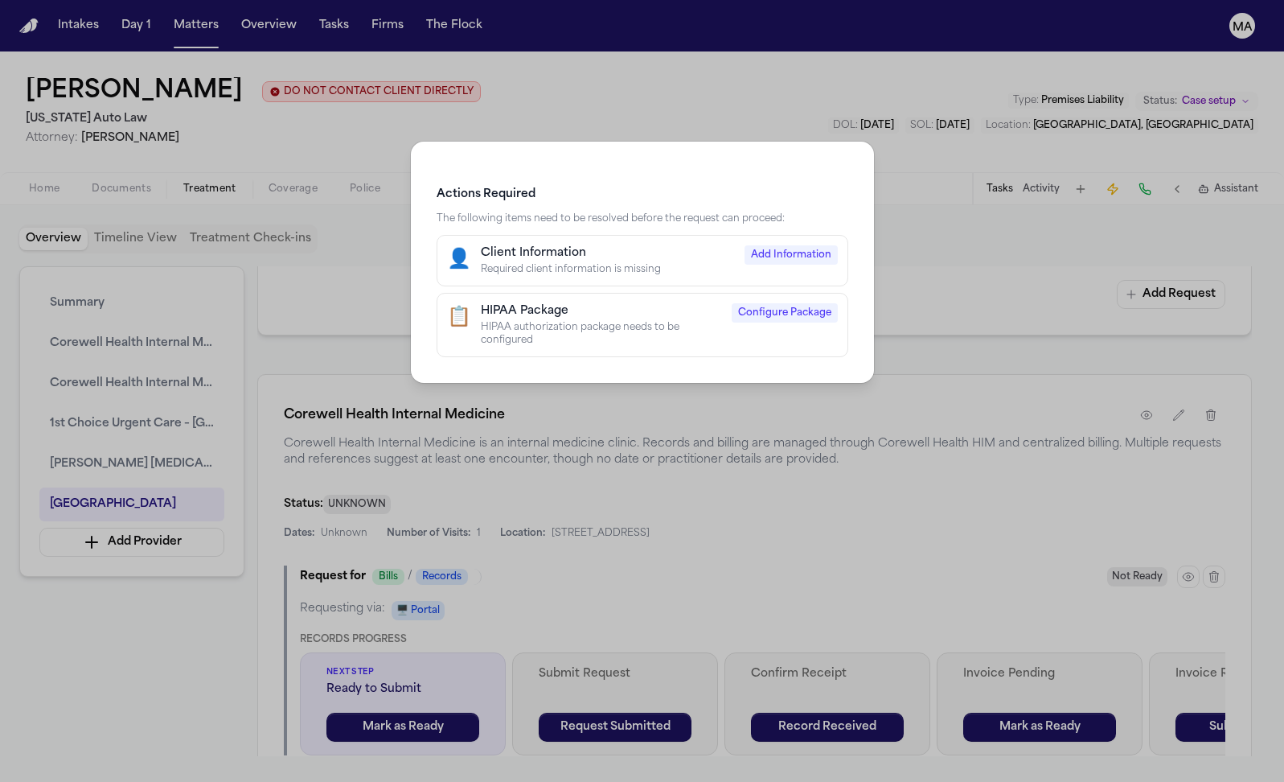
click at [118, 24] on div "Actions Required The following items need to be resolved before the request can…" at bounding box center [642, 391] width 1284 height 782
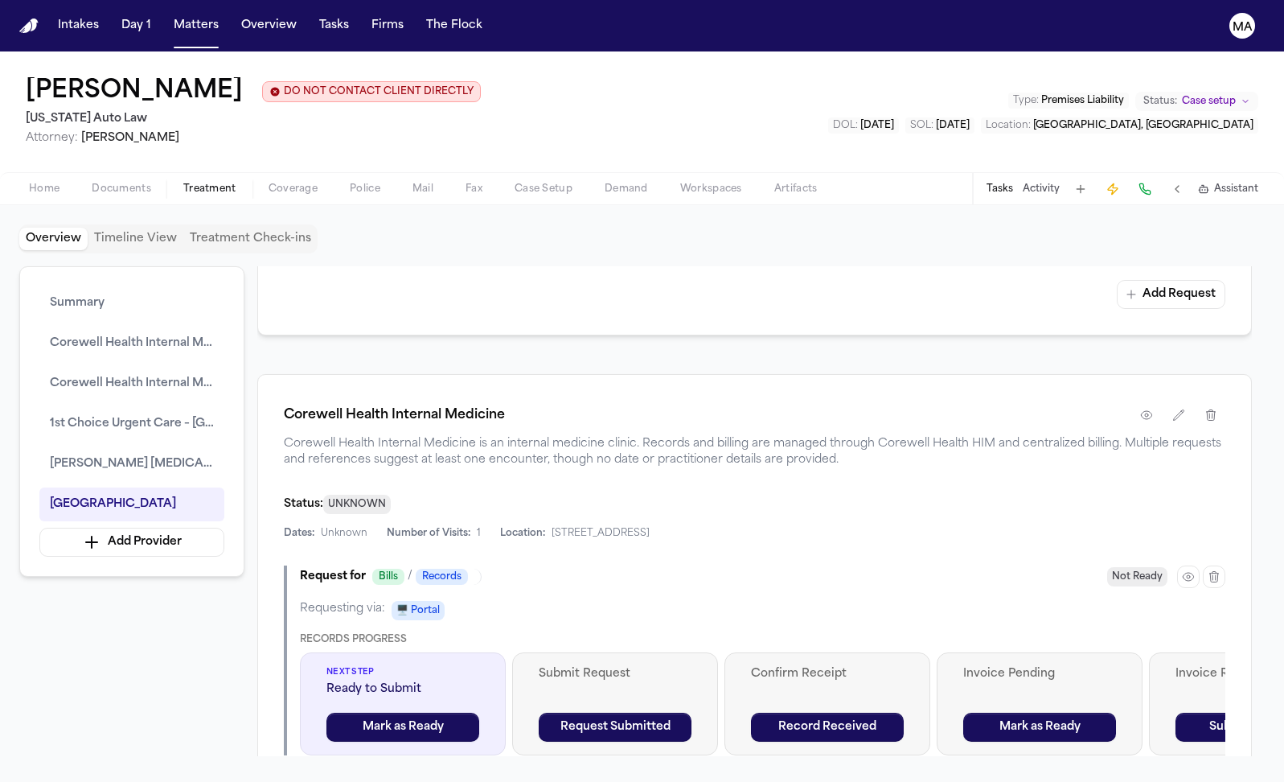
click at [167, 16] on button "Matters" at bounding box center [196, 25] width 58 height 29
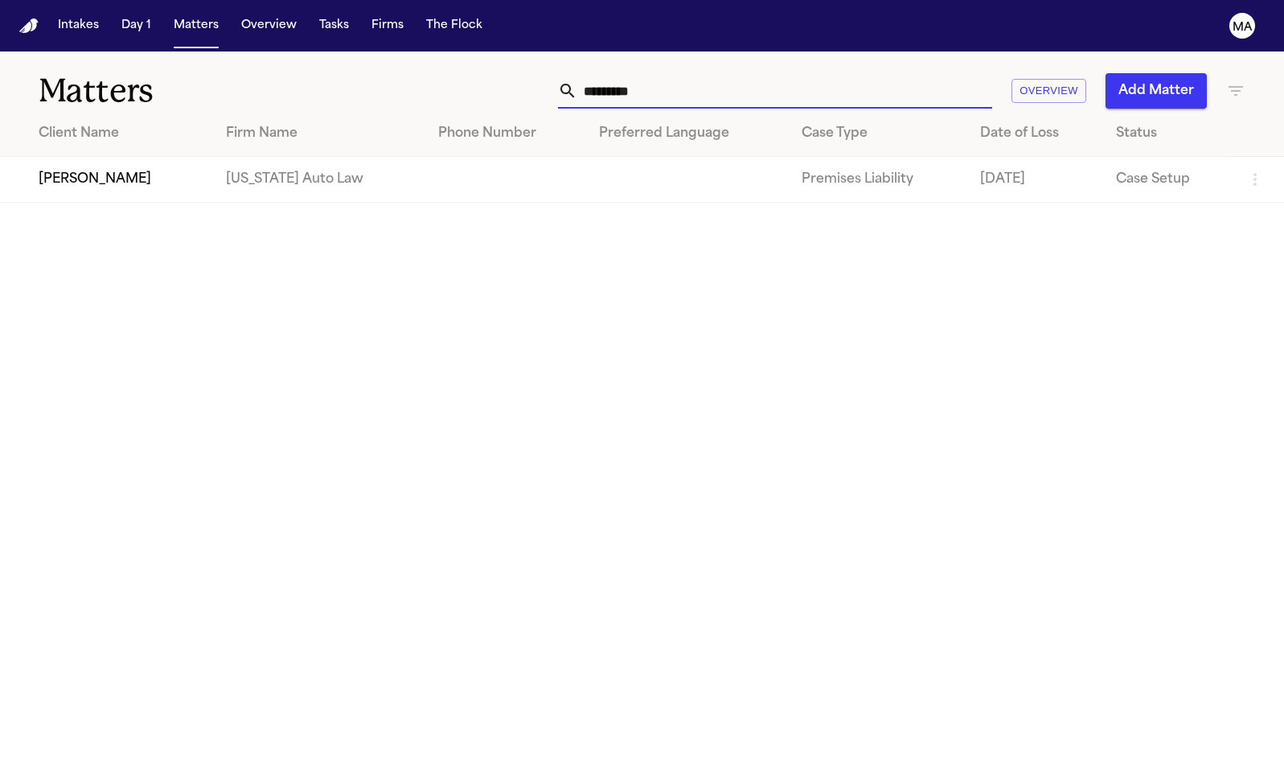
drag, startPoint x: 875, startPoint y: 70, endPoint x: 736, endPoint y: 64, distance: 138.4
click at [738, 73] on div "********* Overview Add Matter" at bounding box center [813, 90] width 866 height 35
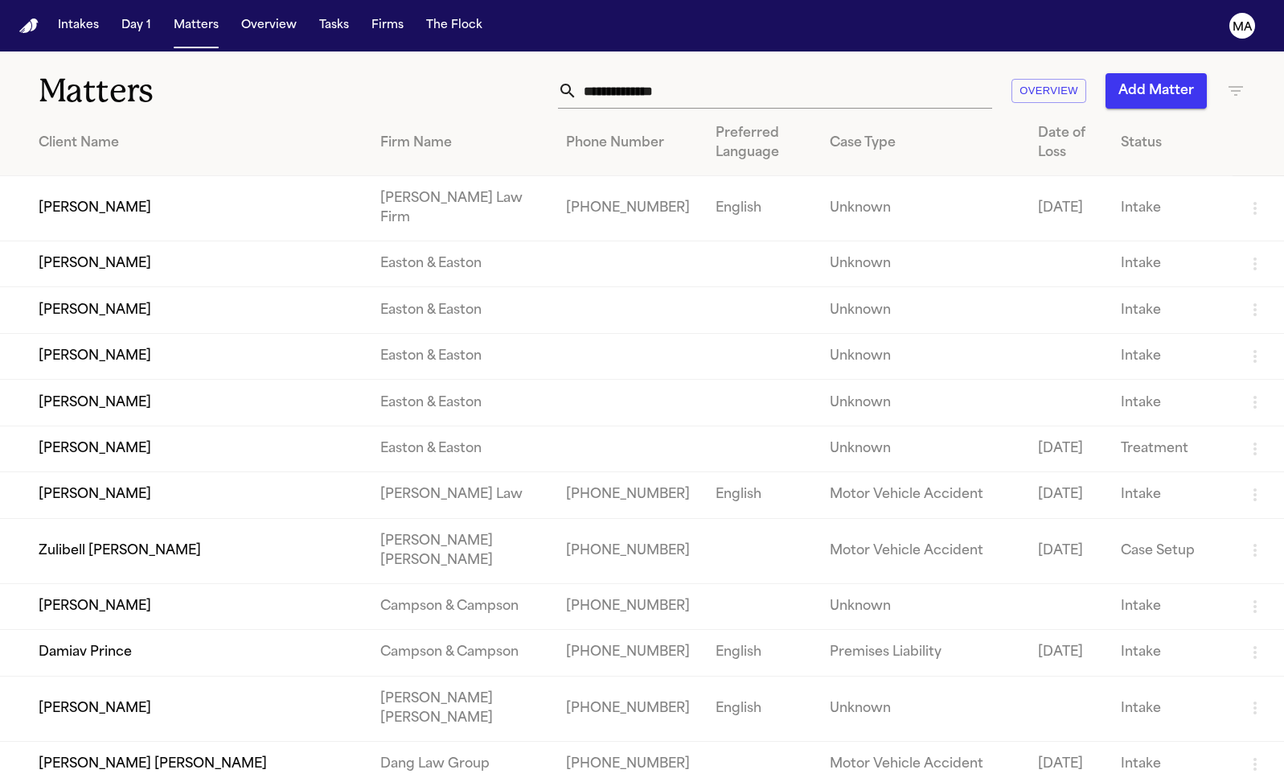
click at [191, 675] on td "[PERSON_NAME]" at bounding box center [183, 707] width 367 height 65
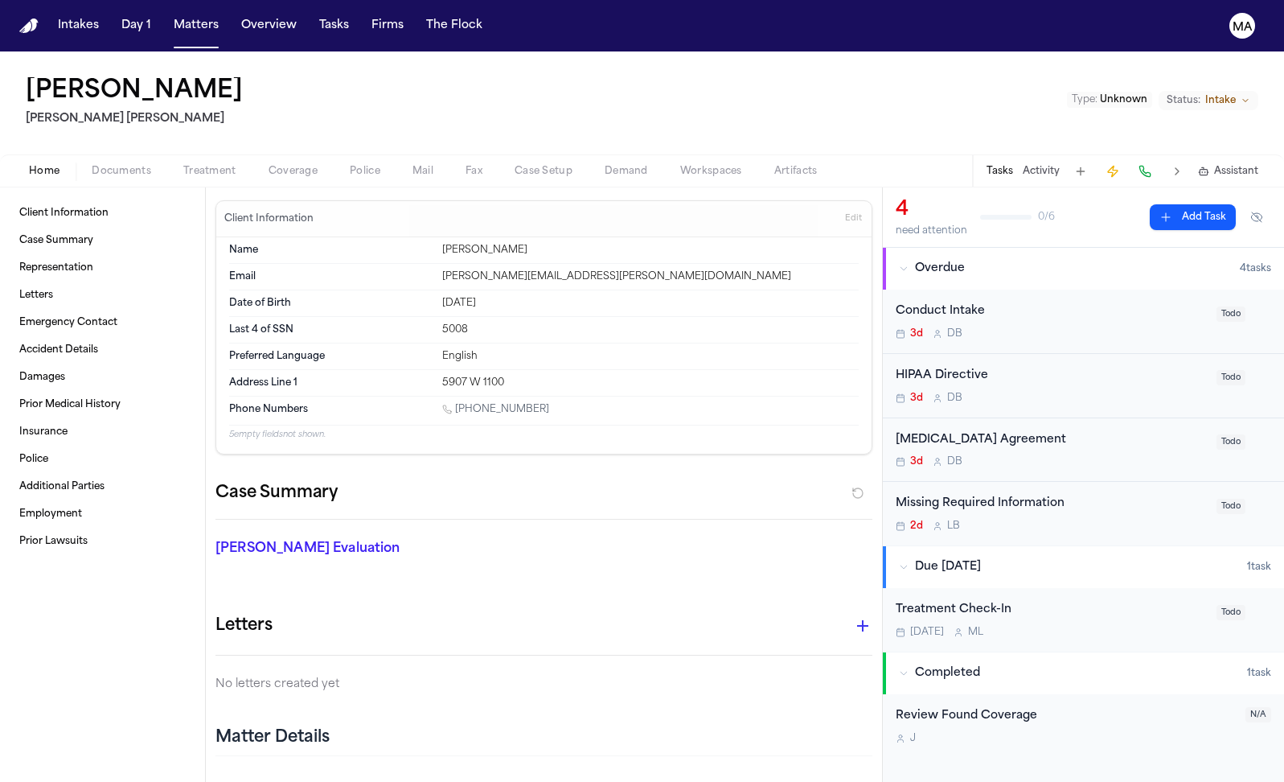
click at [174, 179] on span "button" at bounding box center [210, 180] width 72 height 2
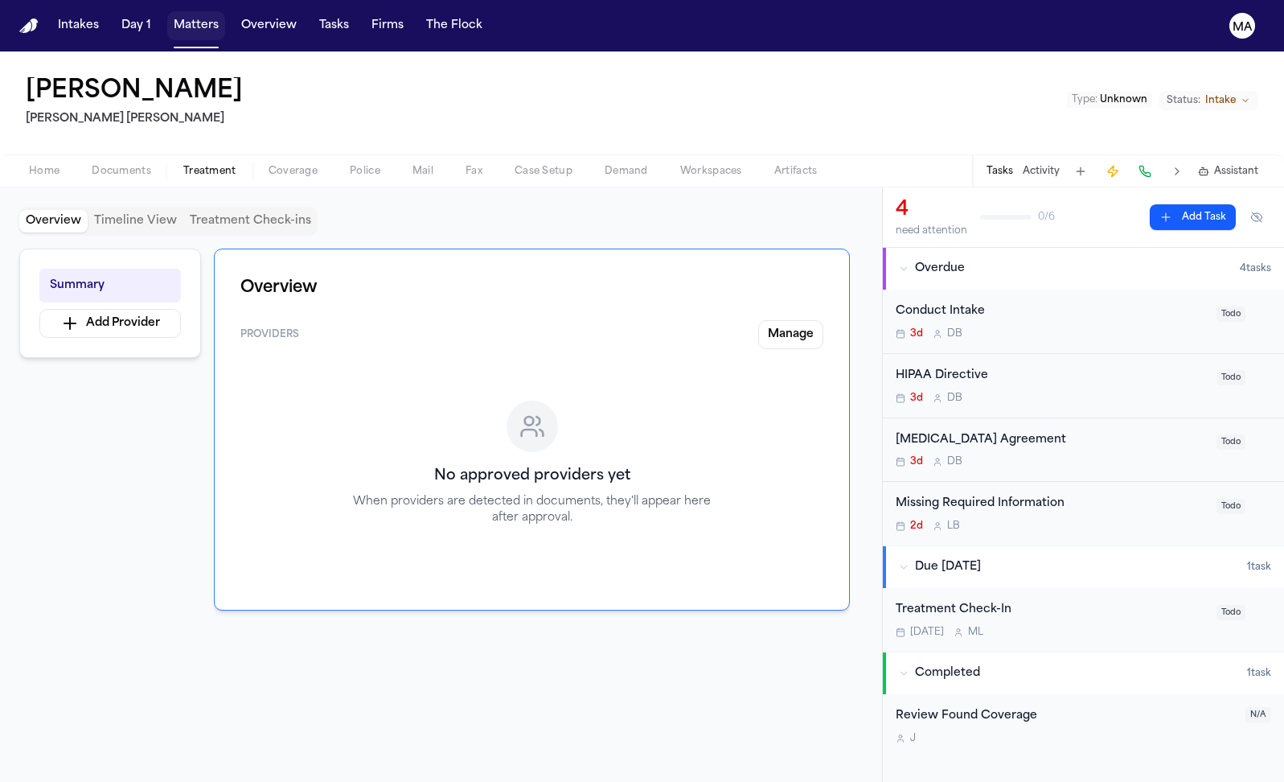
click at [167, 15] on button "Matters" at bounding box center [196, 25] width 58 height 29
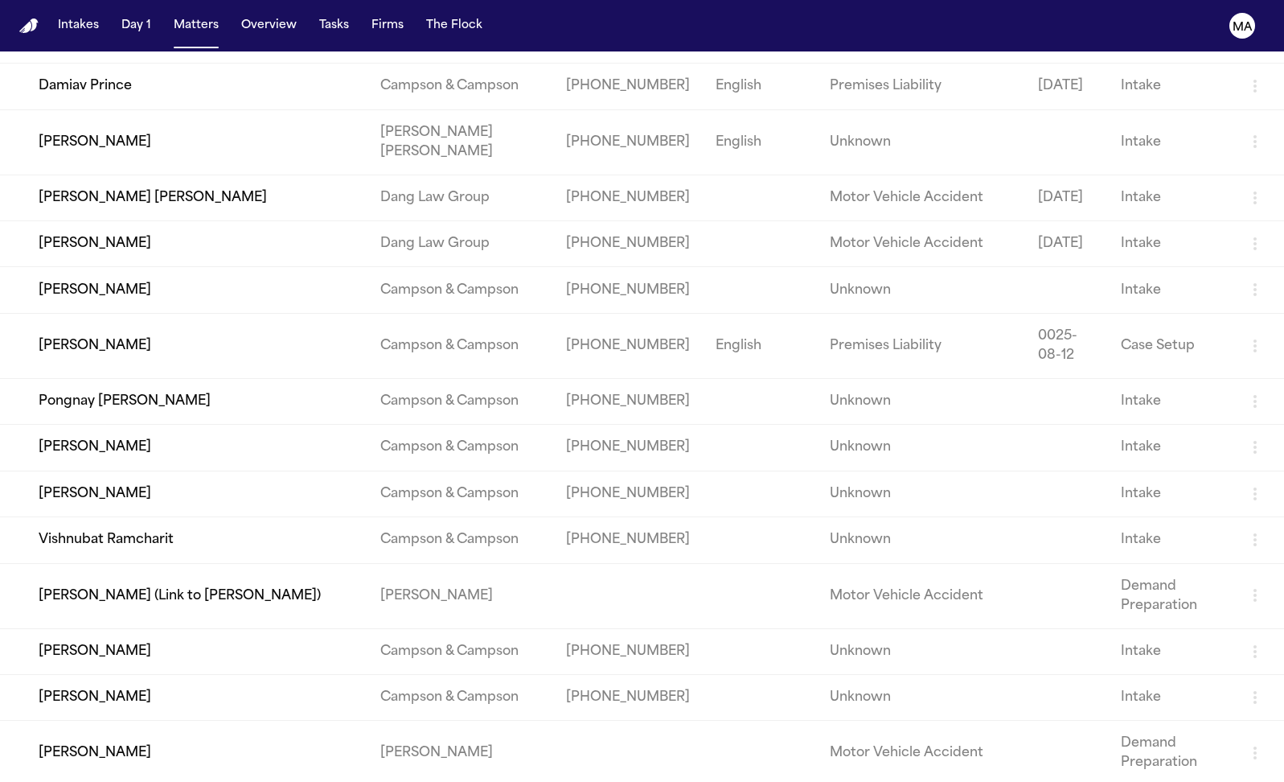
scroll to position [571, 0]
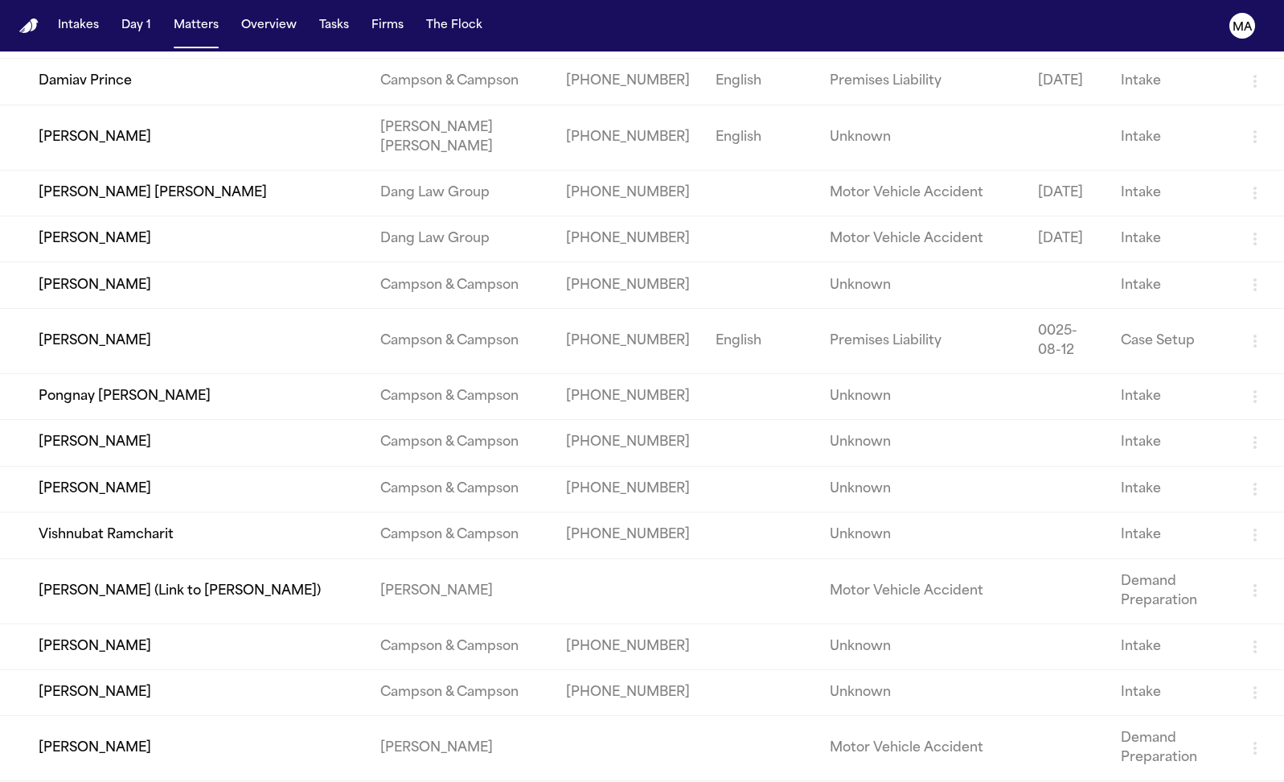
click at [204, 558] on td "[PERSON_NAME] (Link to [PERSON_NAME])" at bounding box center [183, 590] width 367 height 65
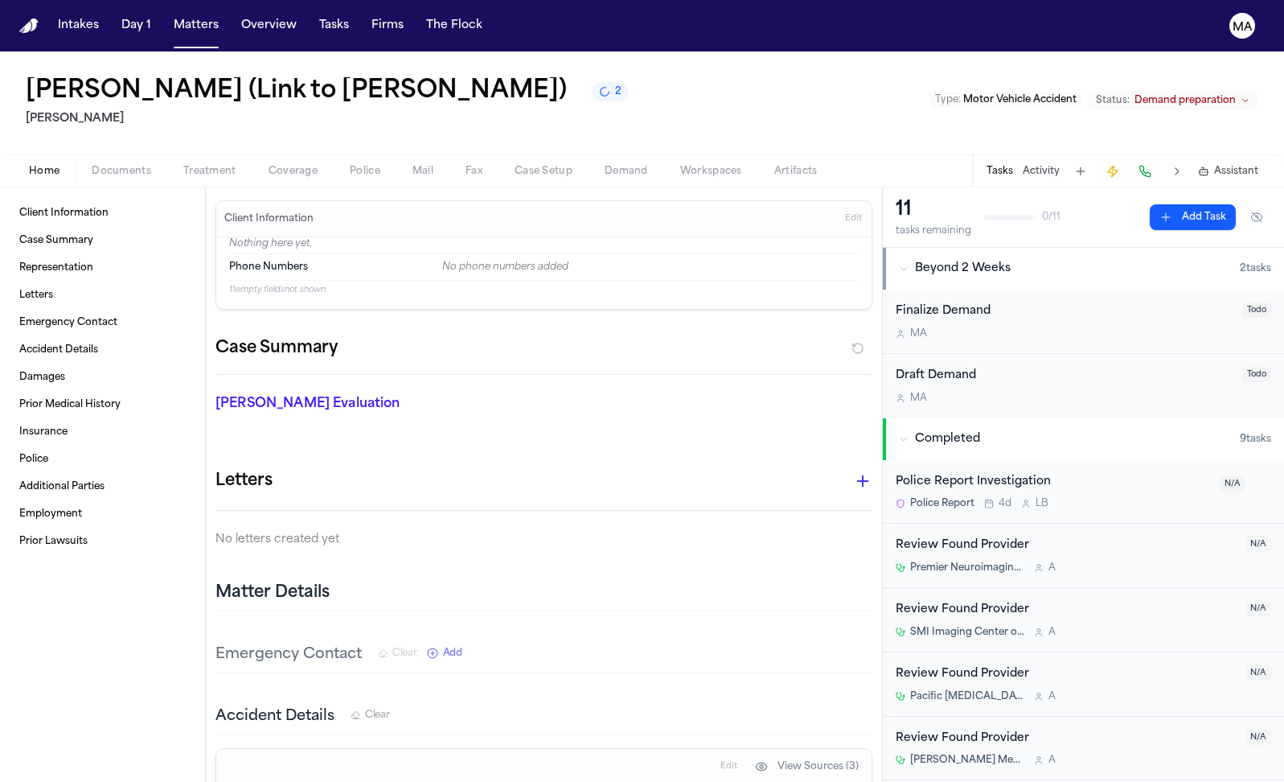
click at [183, 165] on span "Treatment" at bounding box center [209, 171] width 53 height 13
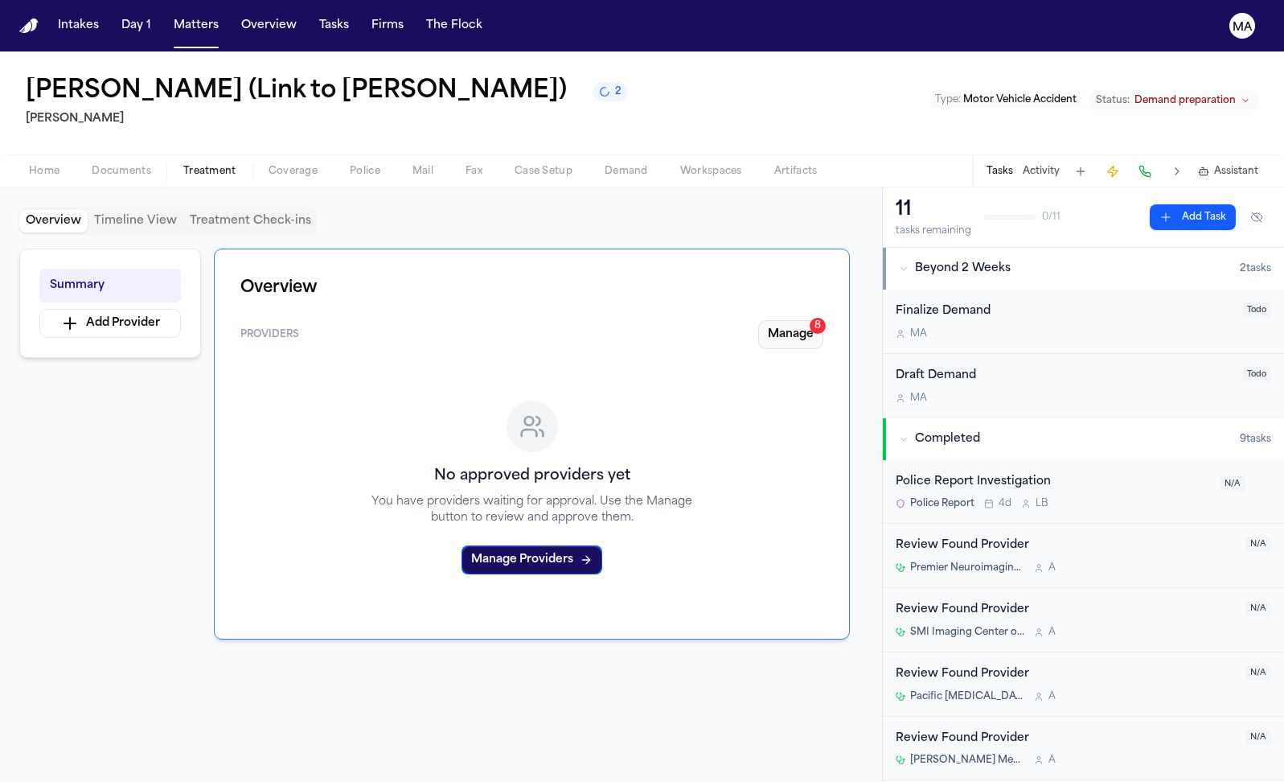
click at [820, 320] on button "Manage 8" at bounding box center [790, 334] width 65 height 29
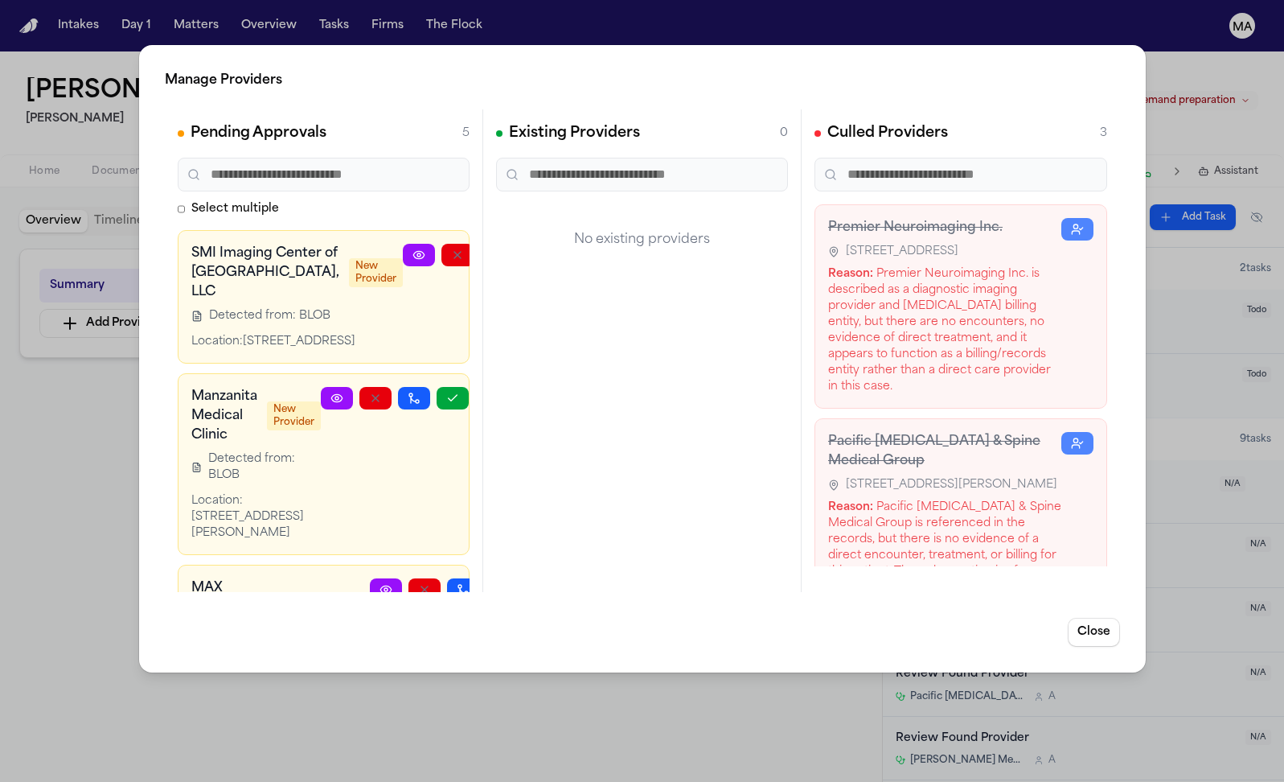
click at [528, 248] on icon "button" at bounding box center [534, 254] width 13 height 13
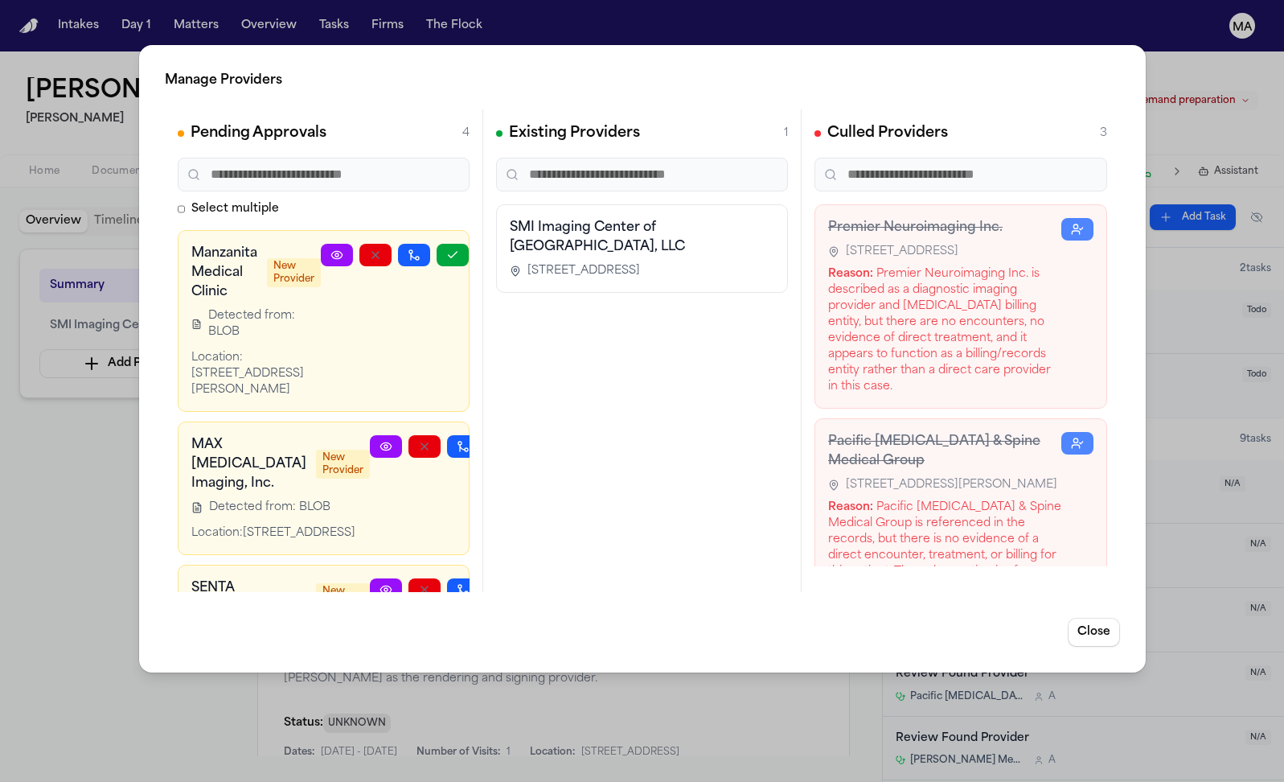
click at [683, 647] on div "Manage Providers Pending Approvals 4 Select multiple Manzanita Medical Clinic N…" at bounding box center [642, 391] width 1284 height 782
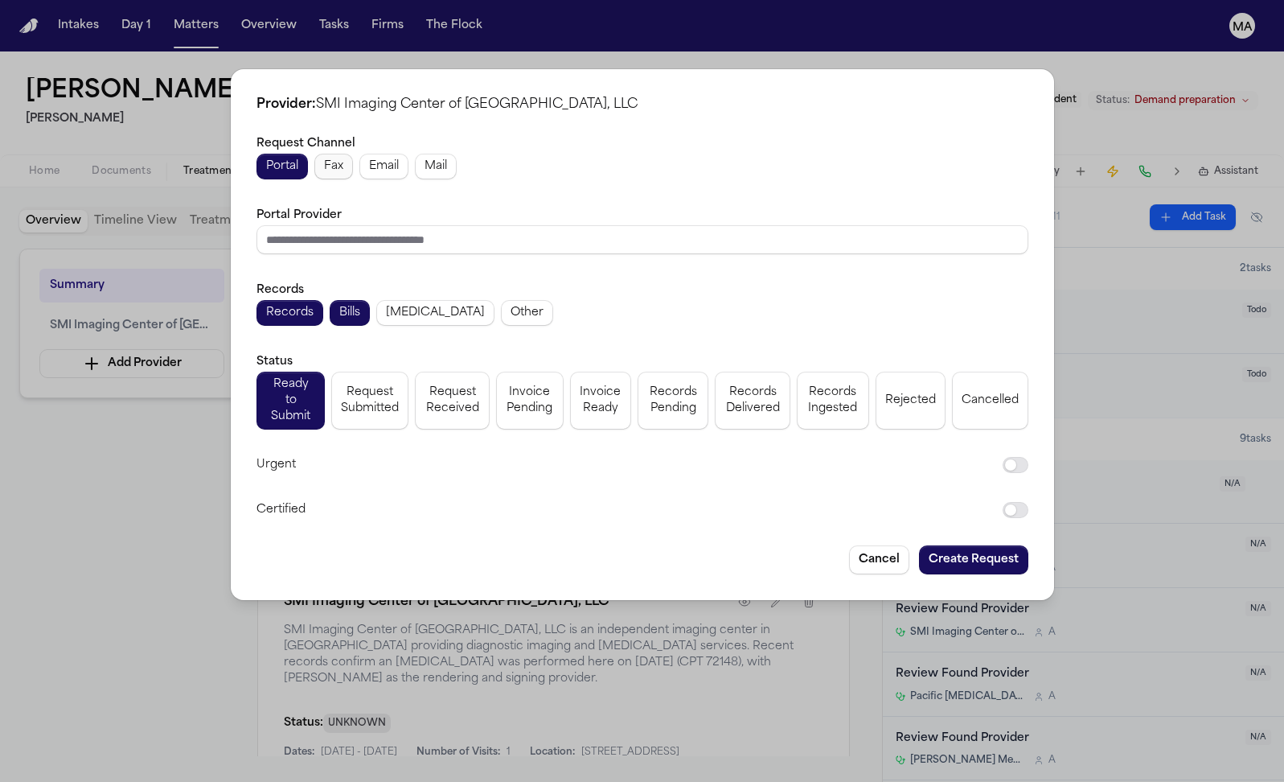
click at [343, 174] on span "Fax" at bounding box center [333, 166] width 19 height 16
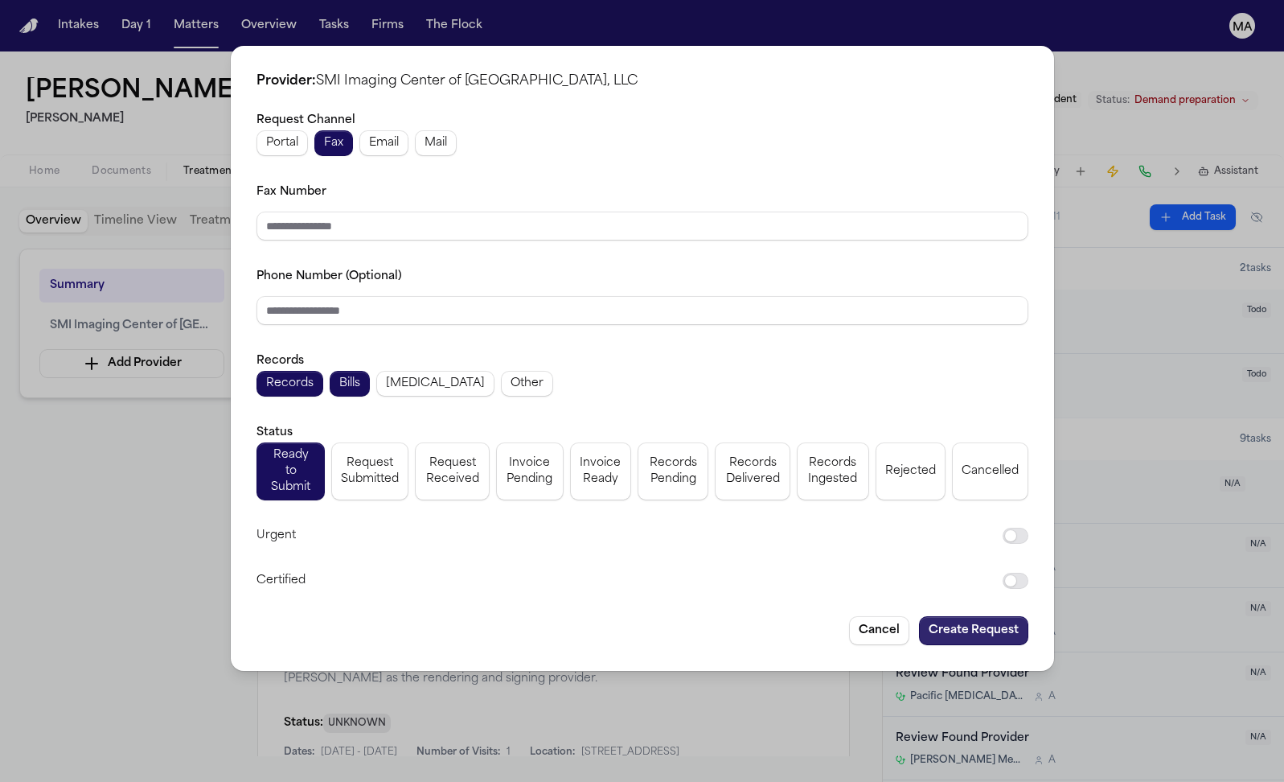
click at [919, 616] on button "Create Request" at bounding box center [973, 630] width 109 height 29
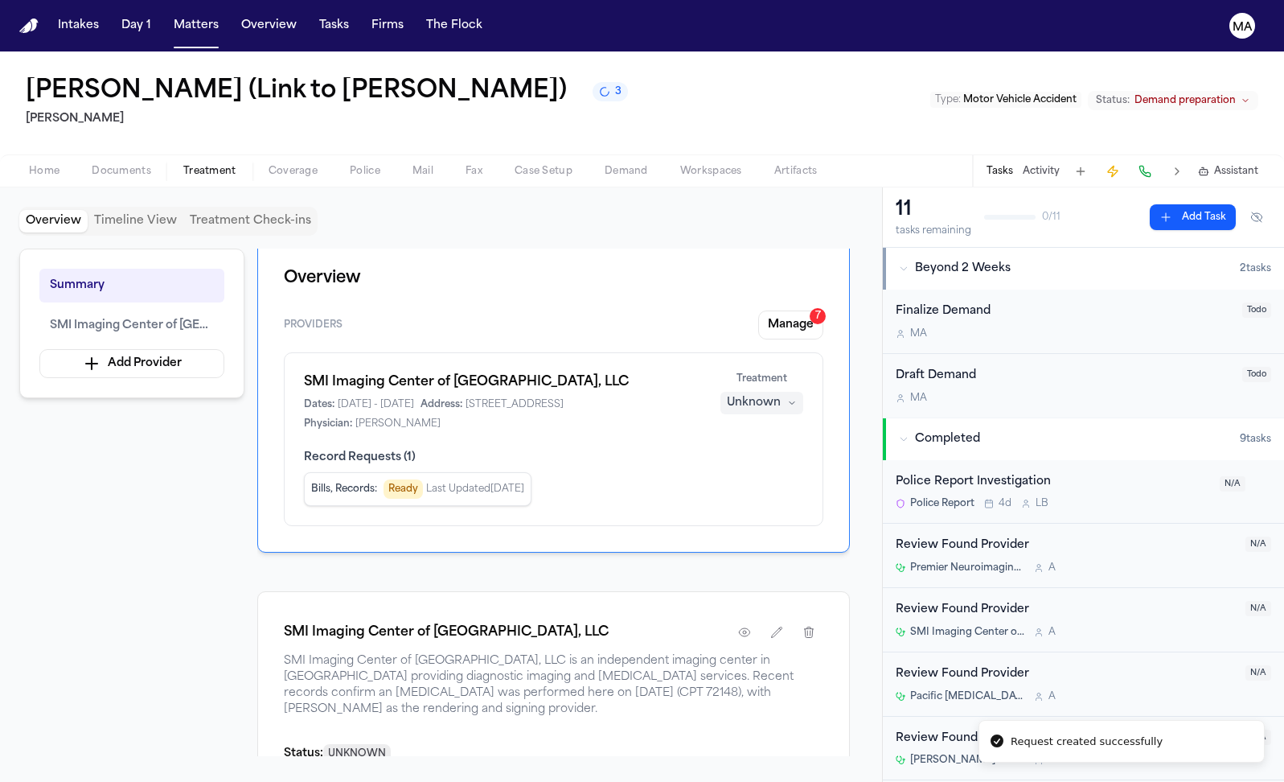
scroll to position [9, 0]
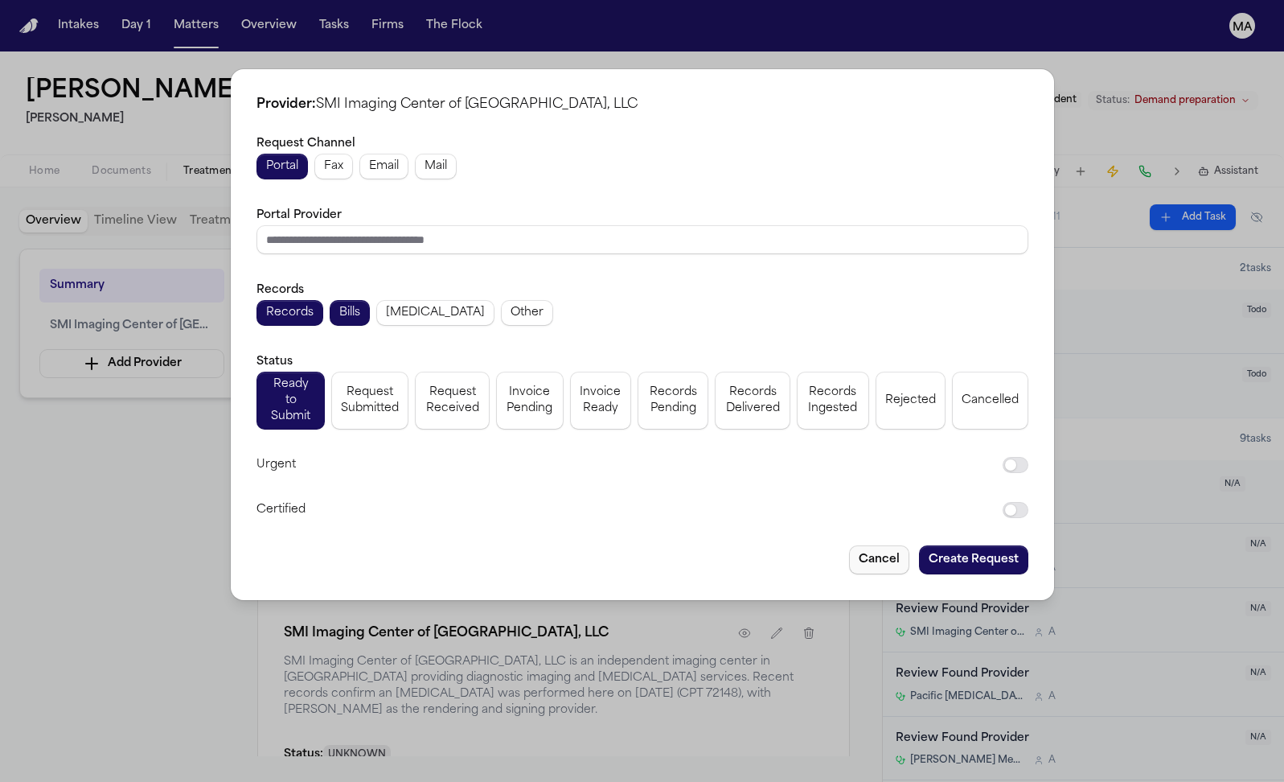
click at [849, 545] on button "Cancel" at bounding box center [879, 559] width 60 height 29
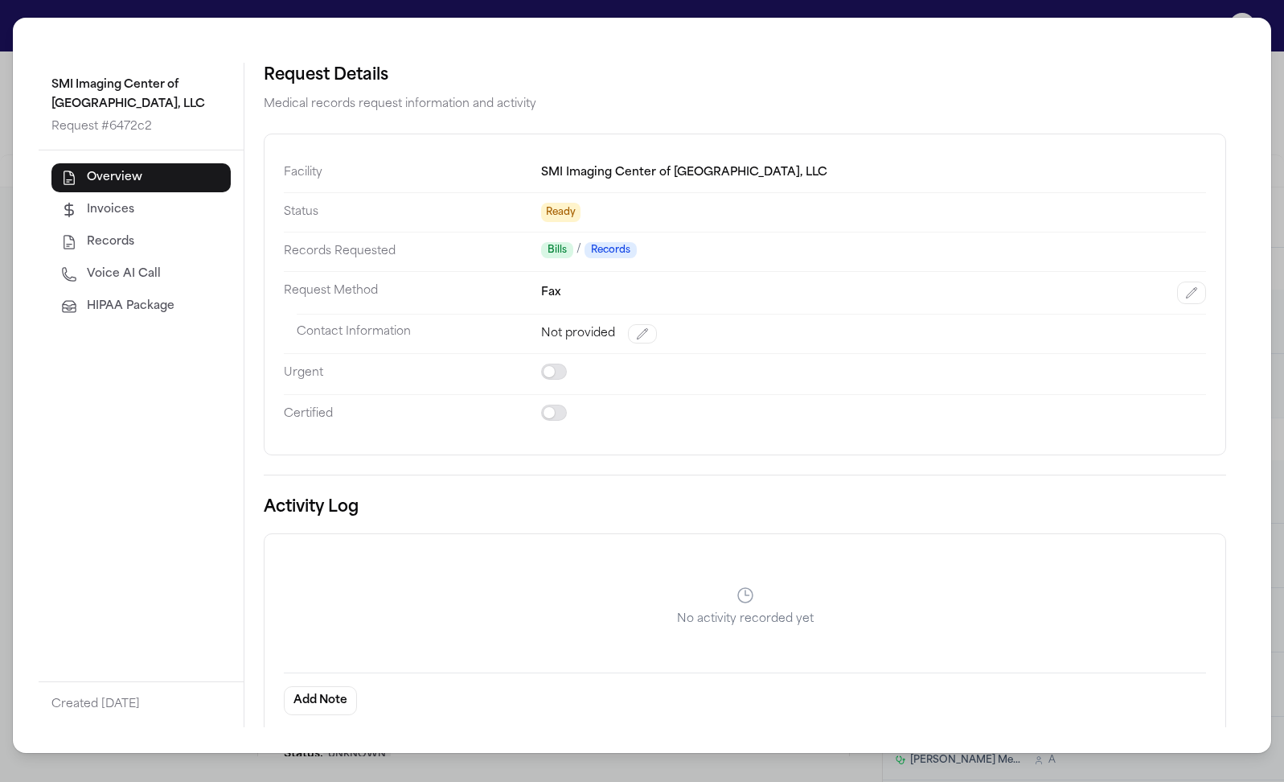
click at [87, 298] on span "HIPAA Package" at bounding box center [131, 306] width 88 height 16
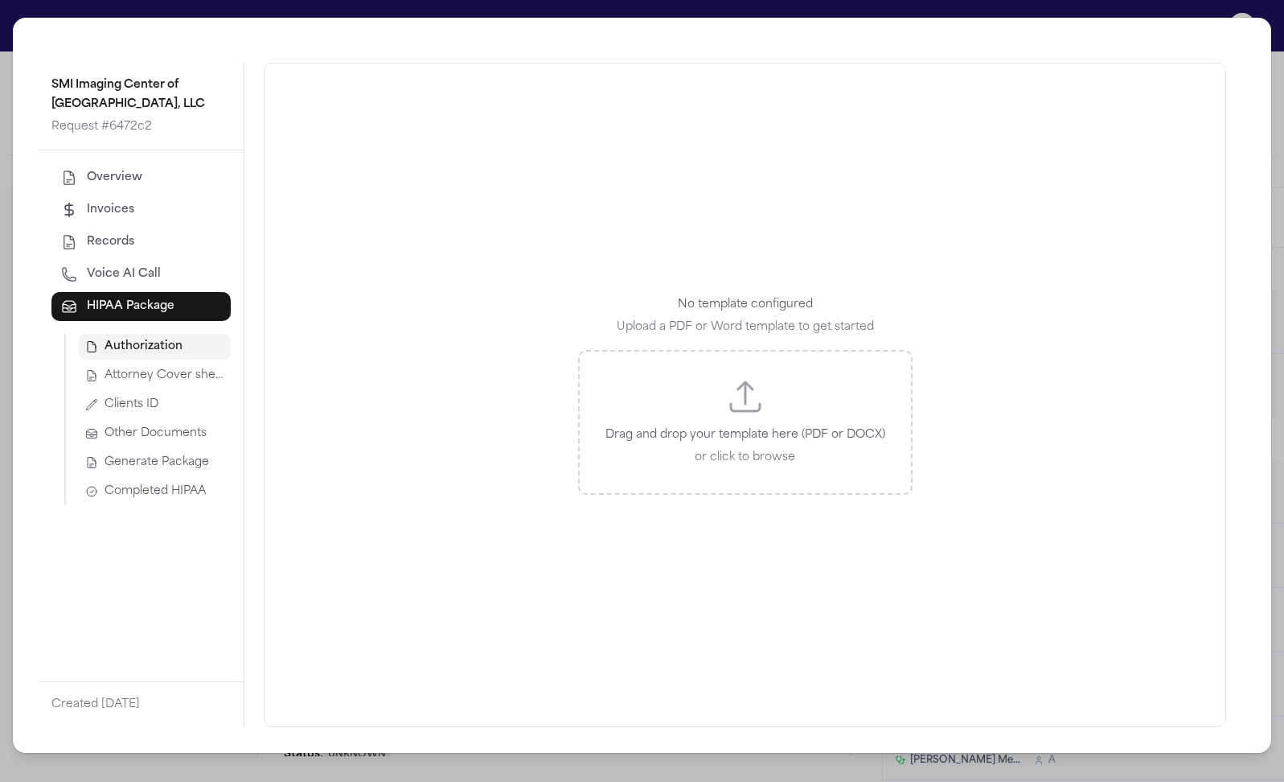
click at [105, 367] on span "Attorney Cover sheet" at bounding box center [165, 375] width 120 height 16
click at [106, 392] on button "Clients ID" at bounding box center [155, 405] width 152 height 26
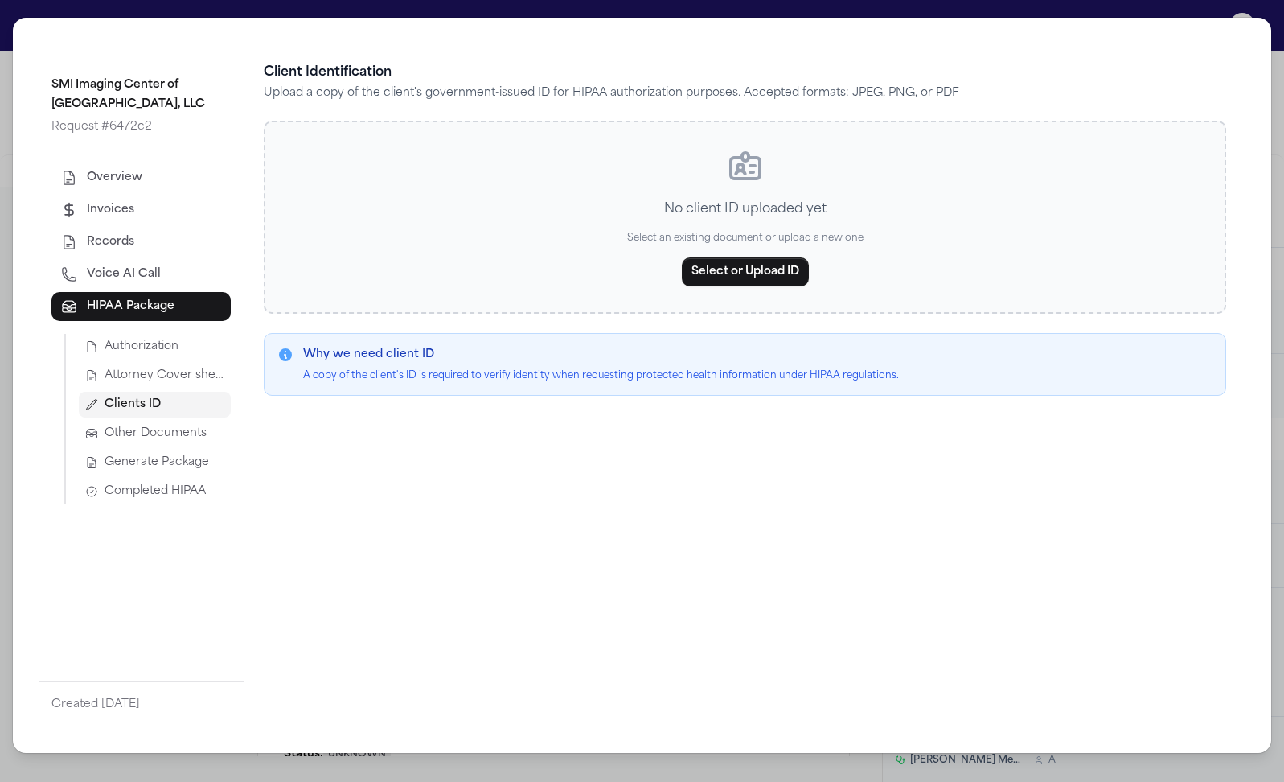
click at [105, 339] on span "Authorization" at bounding box center [142, 347] width 74 height 16
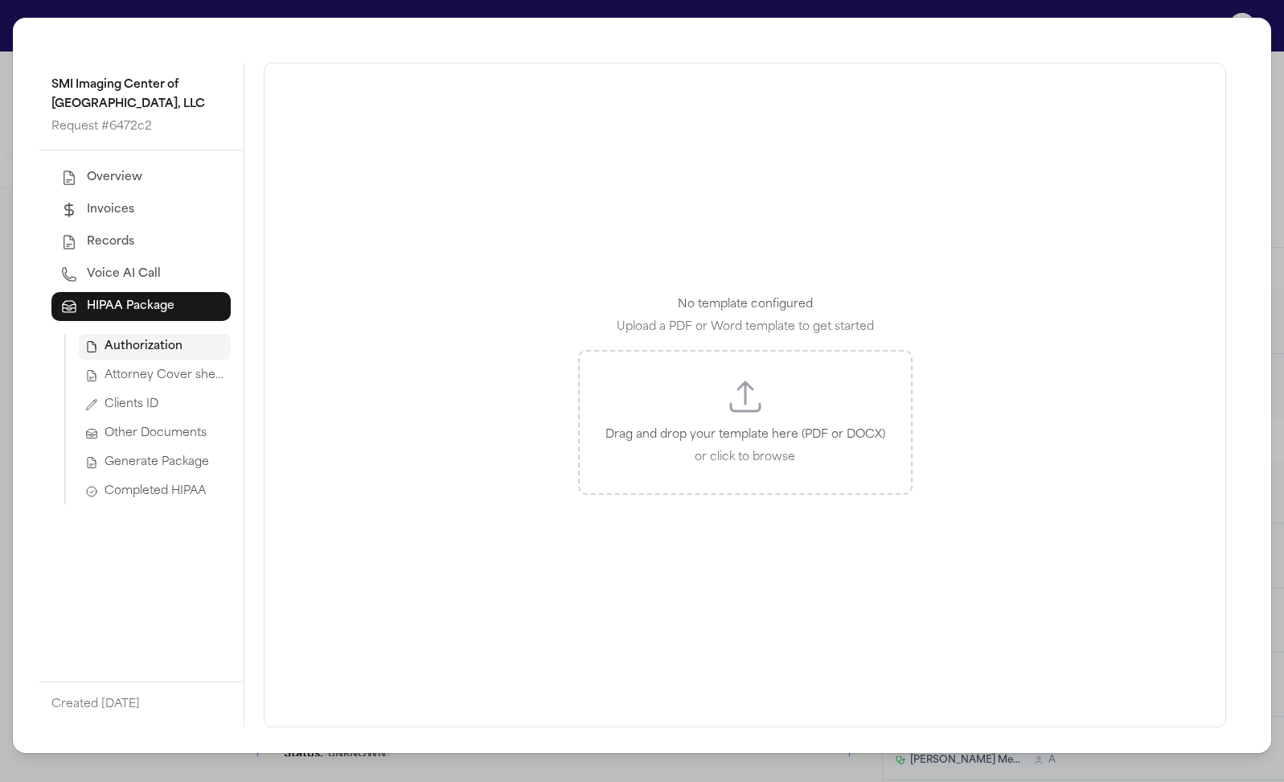
click at [431, 16] on div "SMI Imaging Center of [GEOGRAPHIC_DATA], LLC Request # 6472c2 Overview Invoices…" at bounding box center [642, 391] width 1284 height 782
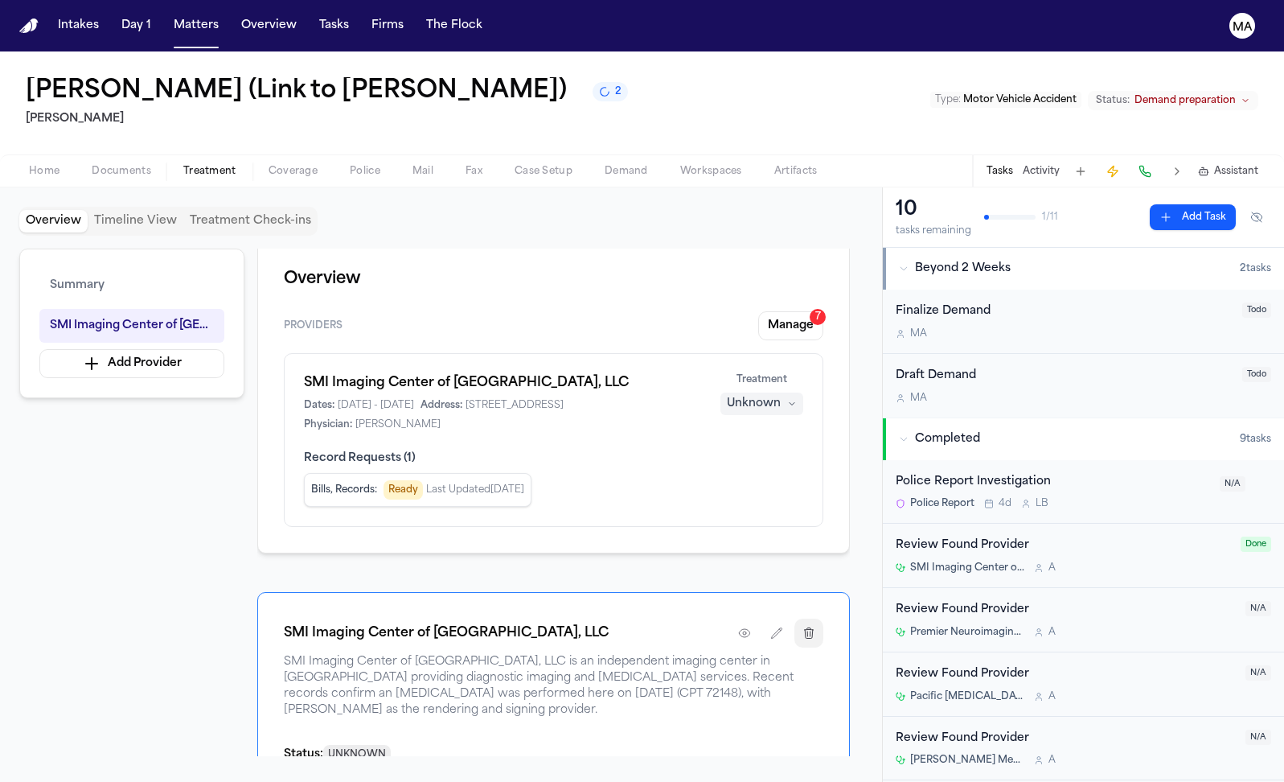
click at [823, 618] on button "button" at bounding box center [808, 632] width 29 height 29
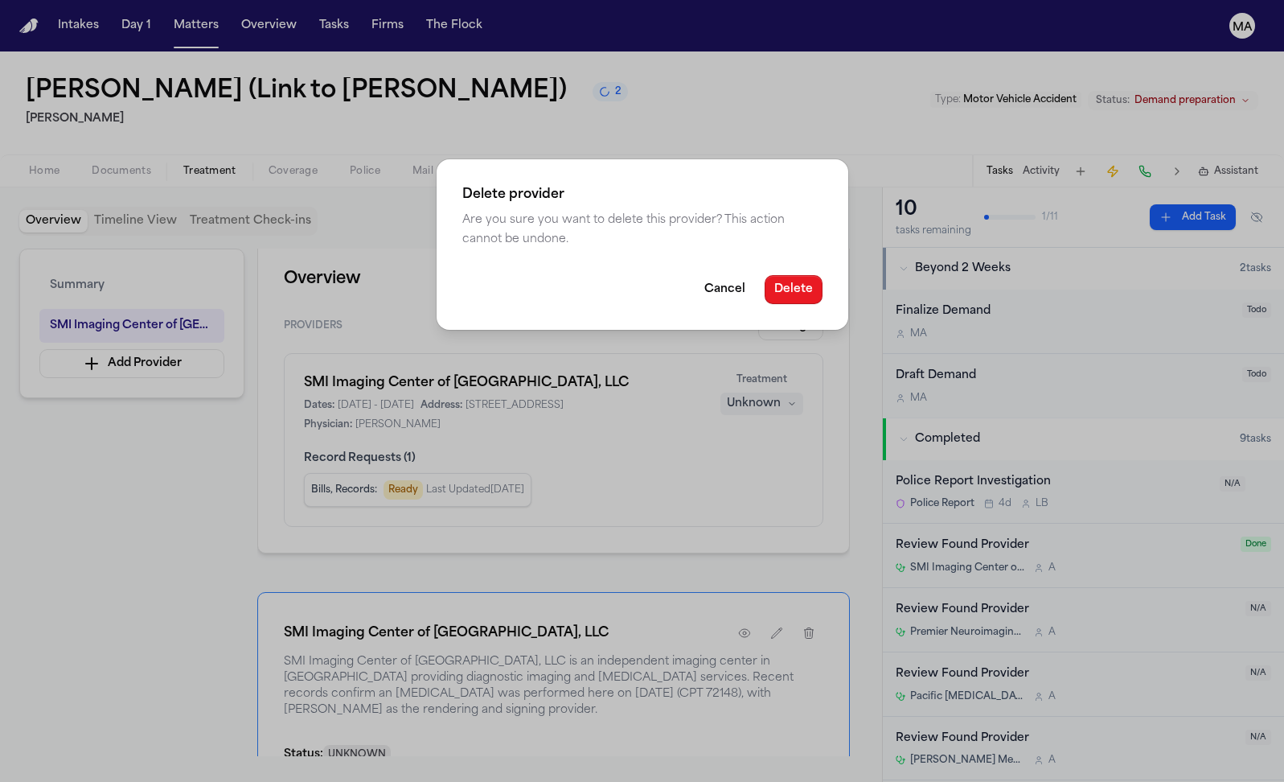
click at [765, 275] on button "Delete" at bounding box center [794, 289] width 58 height 29
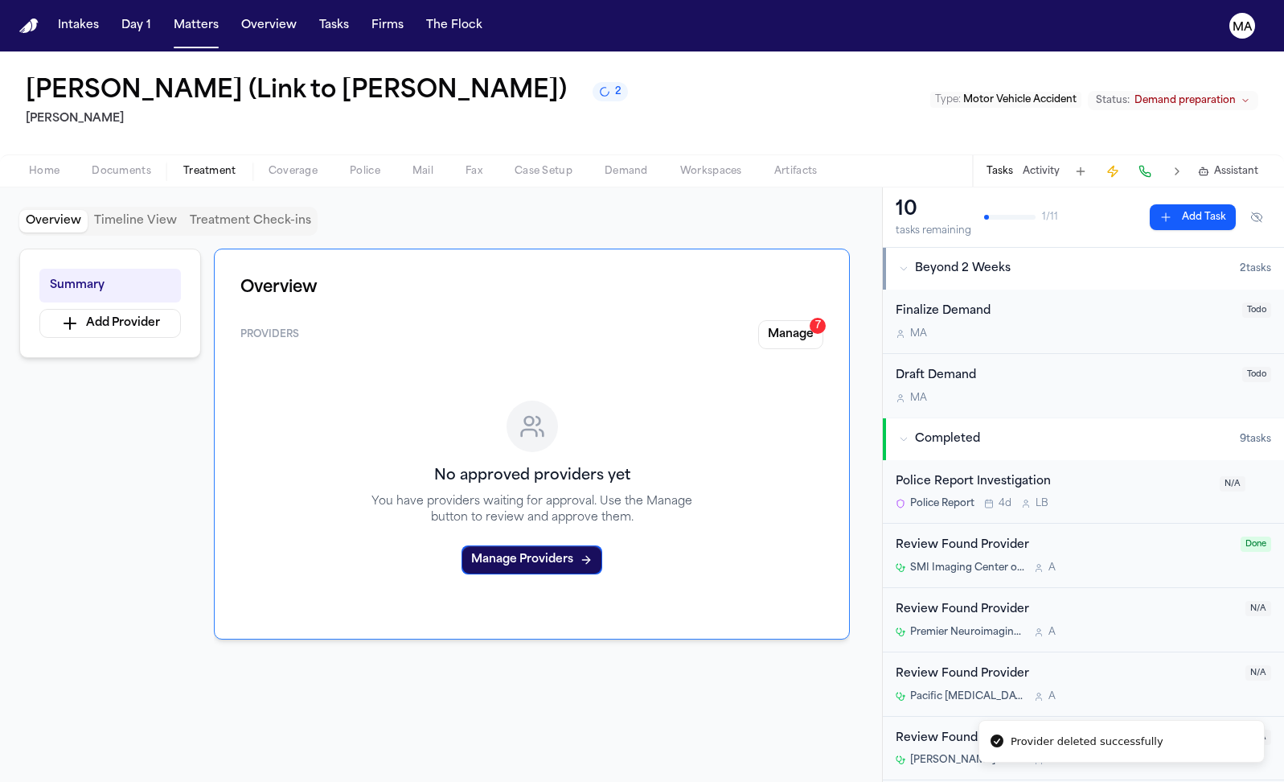
click at [586, 510] on div "Overview Providers Manage 7 No approved providers yet You have providers waitin…" at bounding box center [532, 501] width 636 height 507
click at [819, 320] on button "Manage 7" at bounding box center [790, 334] width 65 height 29
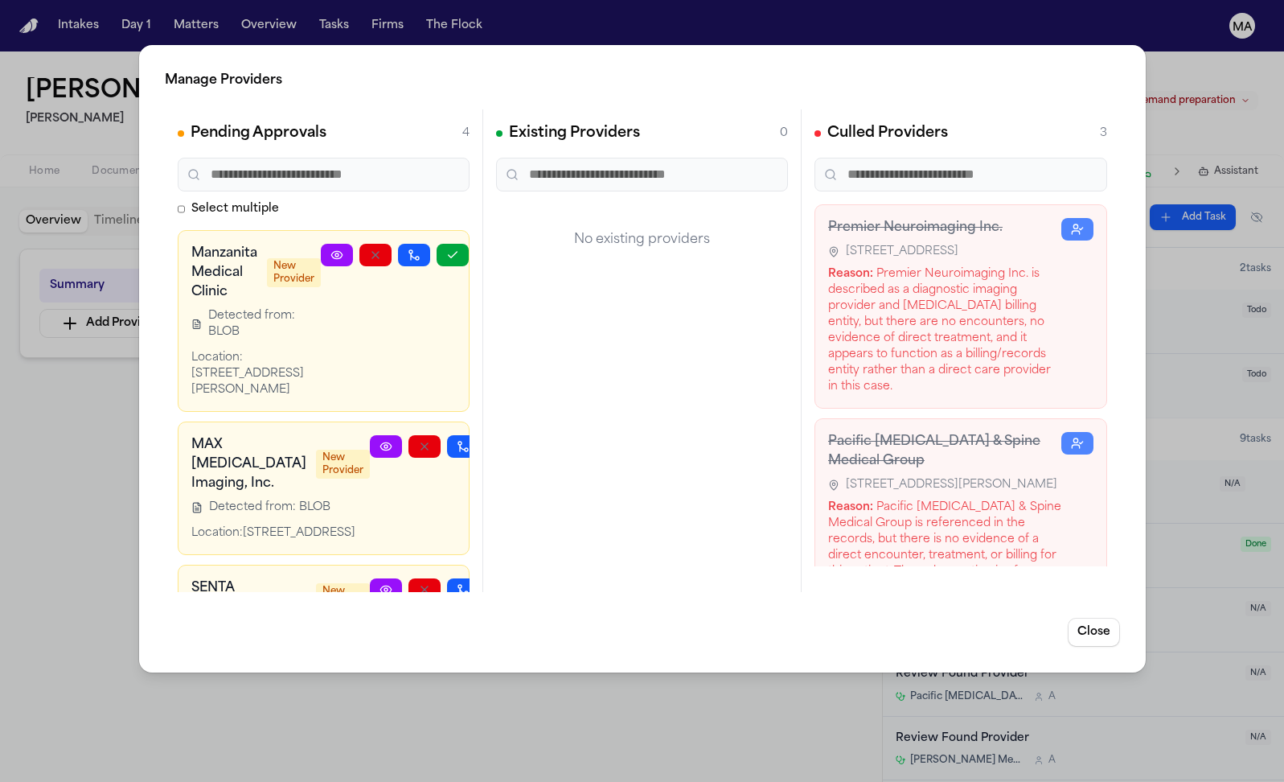
click at [452, 632] on div "Manage Providers Pending Approvals 4 Select multiple Manzanita Medical Clinic N…" at bounding box center [642, 391] width 1284 height 782
